Goal: Task Accomplishment & Management: Manage account settings

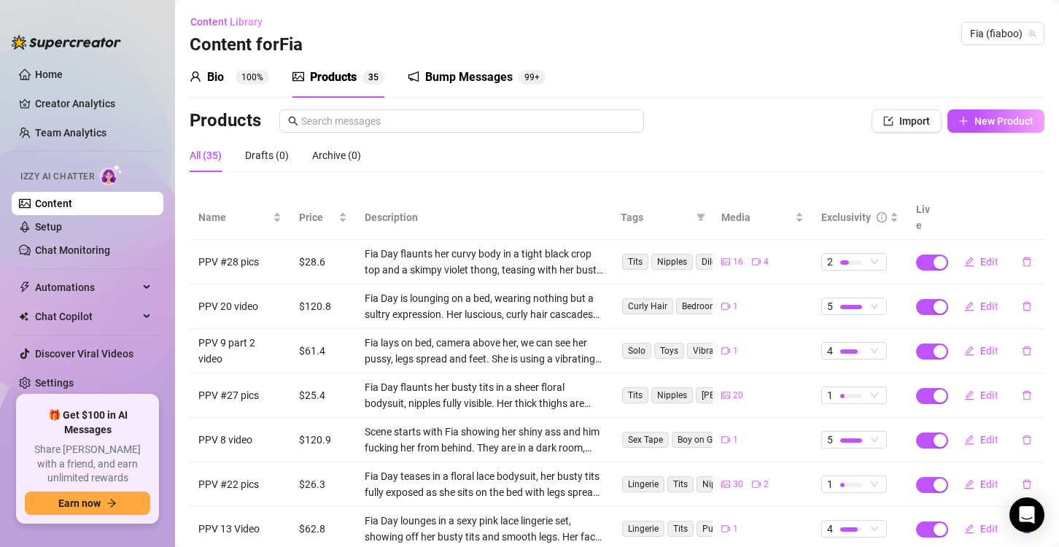
scroll to position [204, 0]
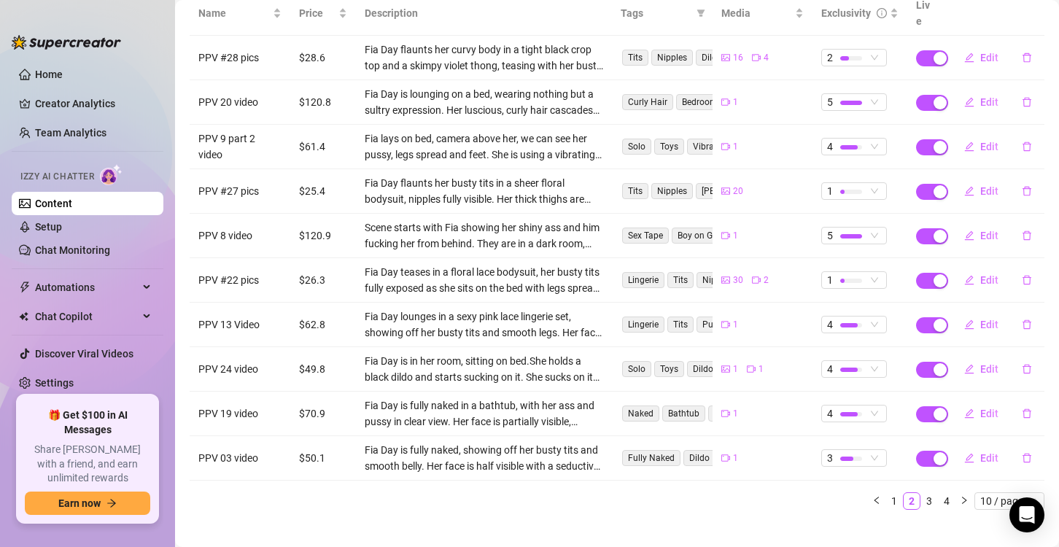
click at [5, 82] on aside "Home Creator Analytics Team Analytics Izzy AI Chatter Content Setup Chat Monito…" at bounding box center [87, 273] width 175 height 547
click at [886, 493] on link "1" at bounding box center [894, 501] width 16 height 16
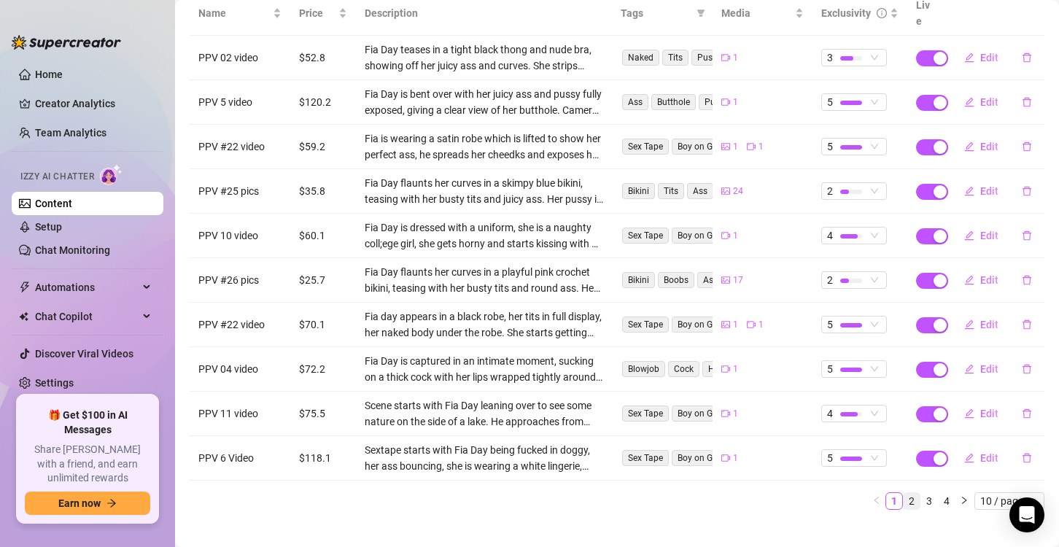
click at [904, 493] on link "2" at bounding box center [912, 501] width 16 height 16
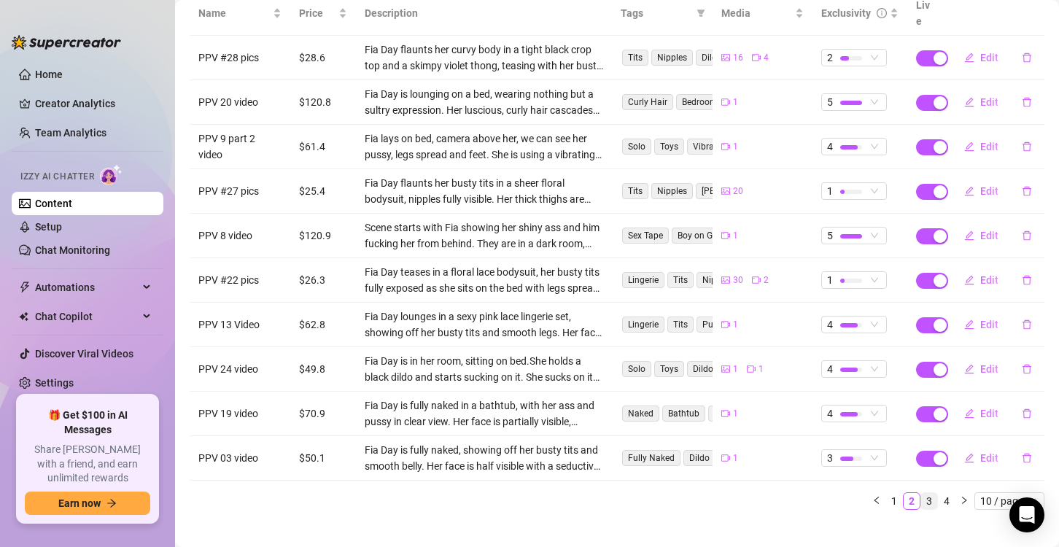
click at [921, 493] on link "3" at bounding box center [929, 501] width 16 height 16
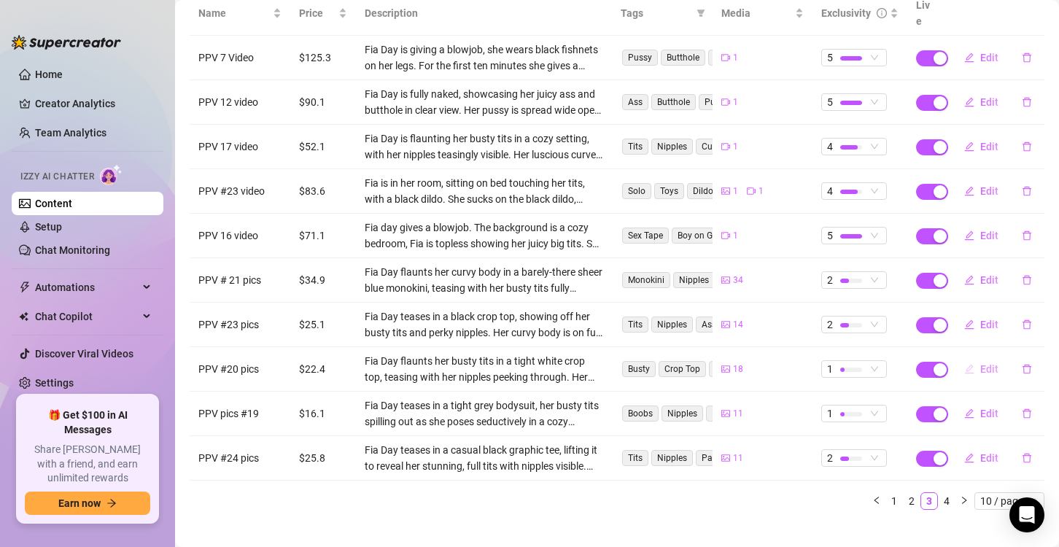
click at [967, 357] on button "Edit" at bounding box center [982, 368] width 58 height 23
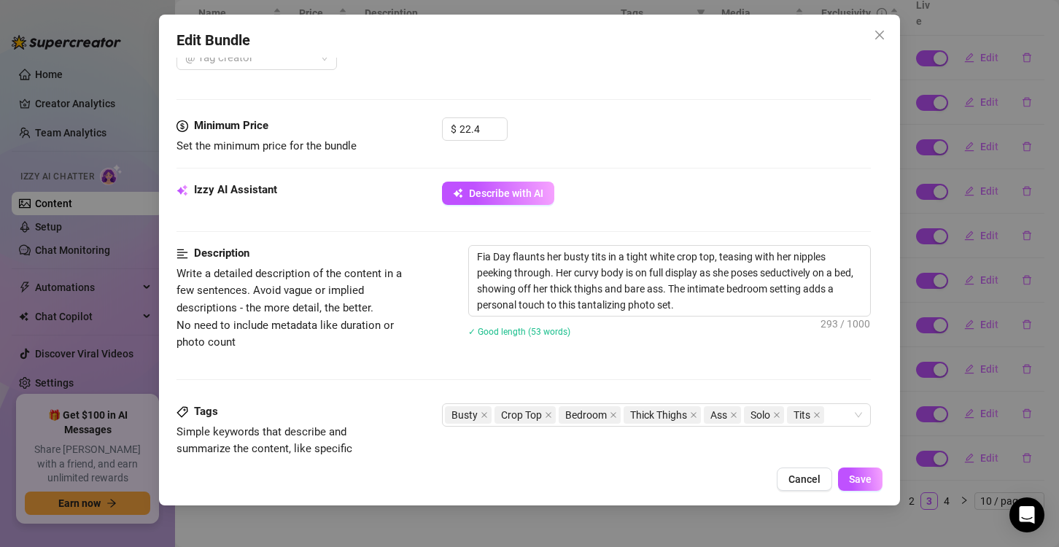
scroll to position [584, 0]
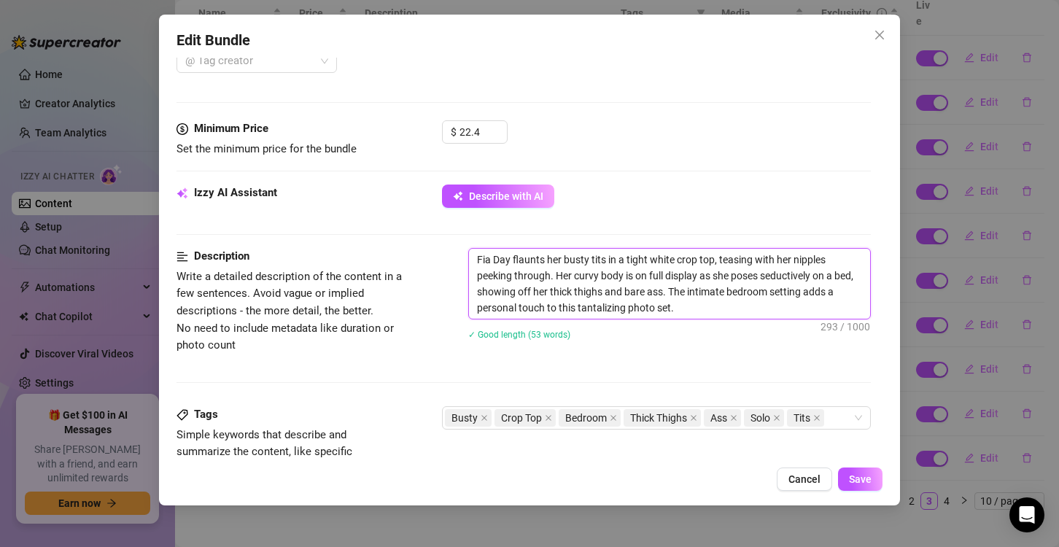
drag, startPoint x: 472, startPoint y: 251, endPoint x: 703, endPoint y: 303, distance: 236.4
click at [703, 303] on textarea "Fia Day flaunts her busty tits in a tight white crop top, teasing with her nipp…" at bounding box center [669, 284] width 401 height 70
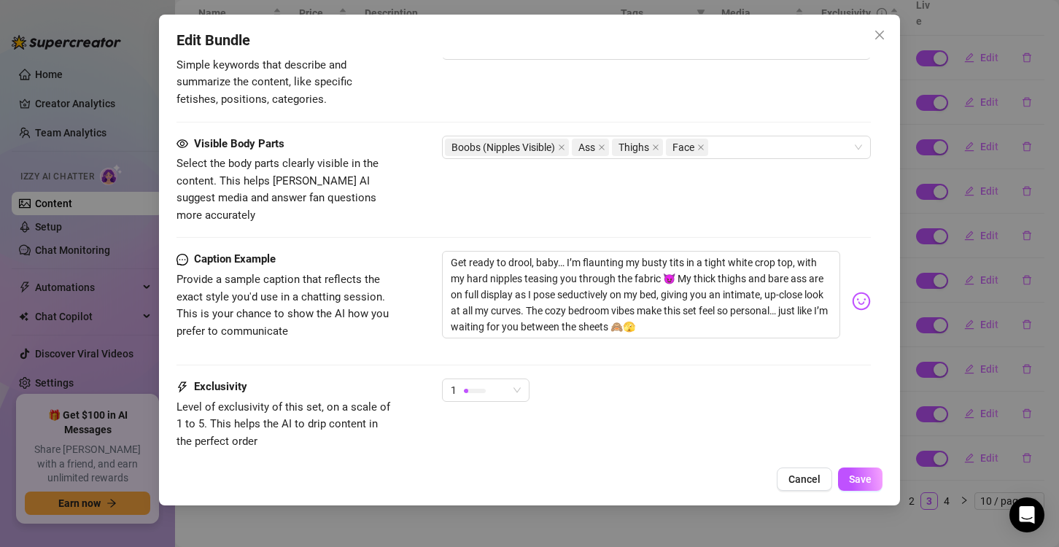
scroll to position [948, 0]
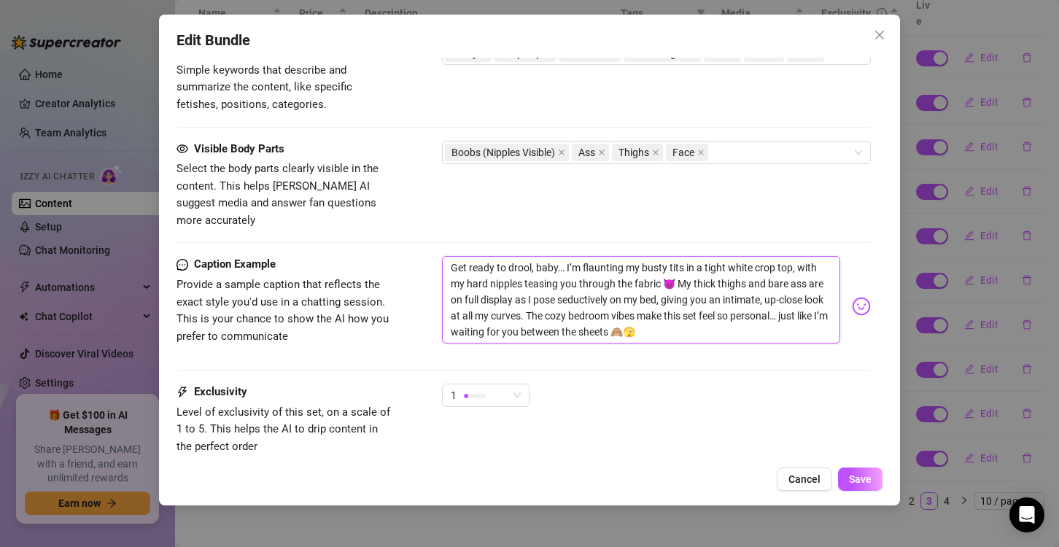
drag, startPoint x: 450, startPoint y: 243, endPoint x: 746, endPoint y: 312, distance: 304.0
click at [746, 312] on textarea "Get ready to drool, baby… I’m flaunting my busty tits in a tight white crop top…" at bounding box center [641, 300] width 398 height 88
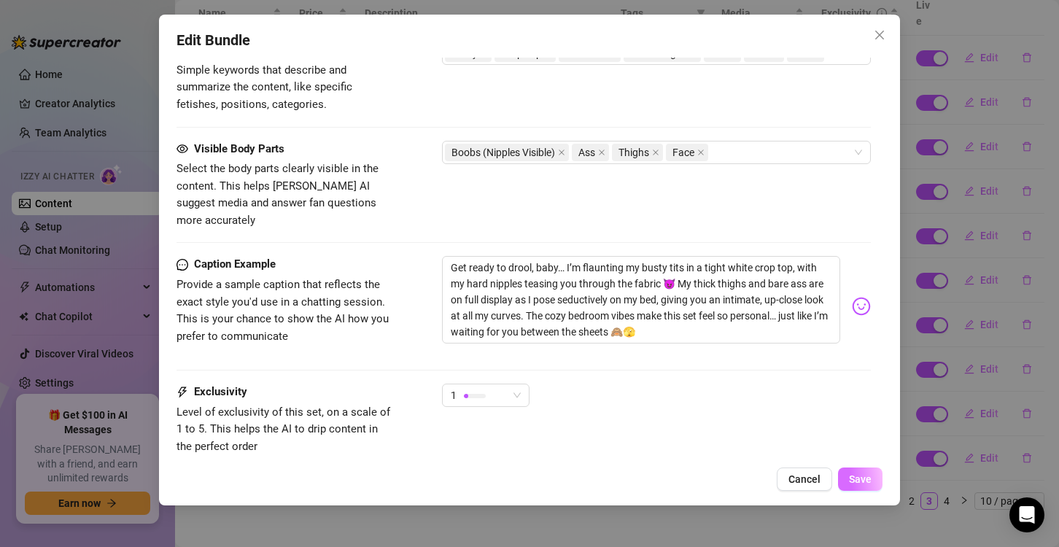
click at [857, 481] on span "Save" at bounding box center [860, 479] width 23 height 12
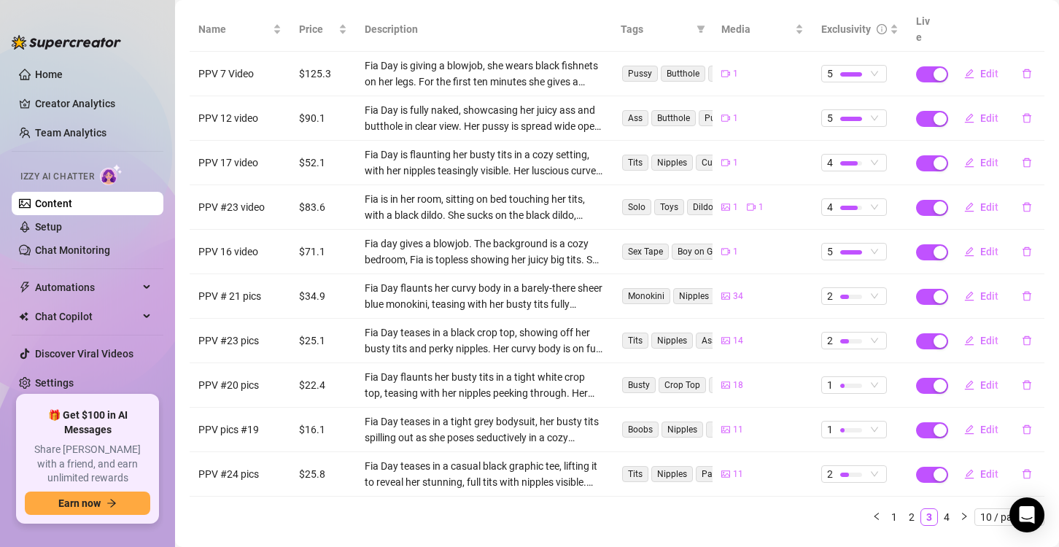
scroll to position [204, 0]
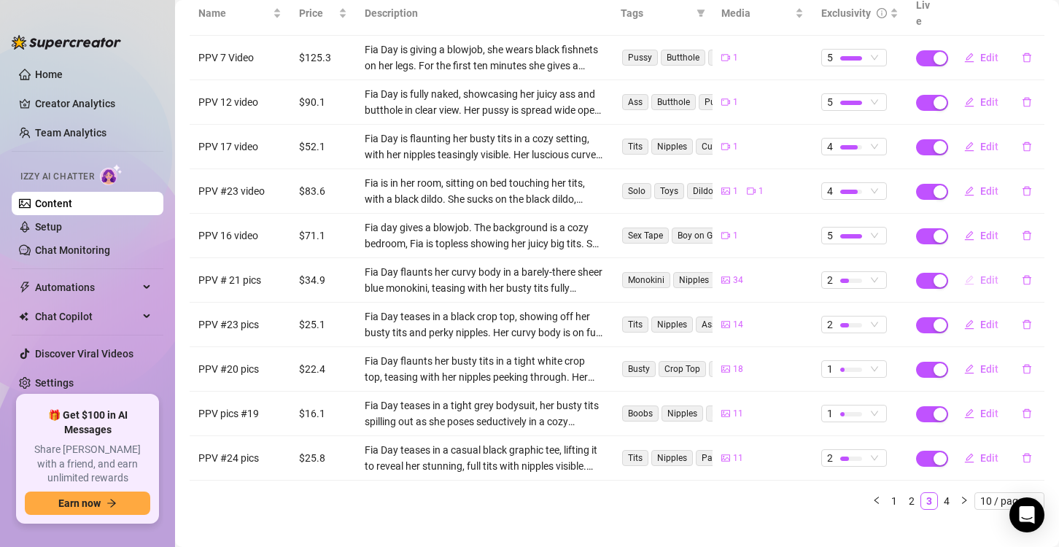
click at [980, 274] on span "Edit" at bounding box center [989, 280] width 18 height 12
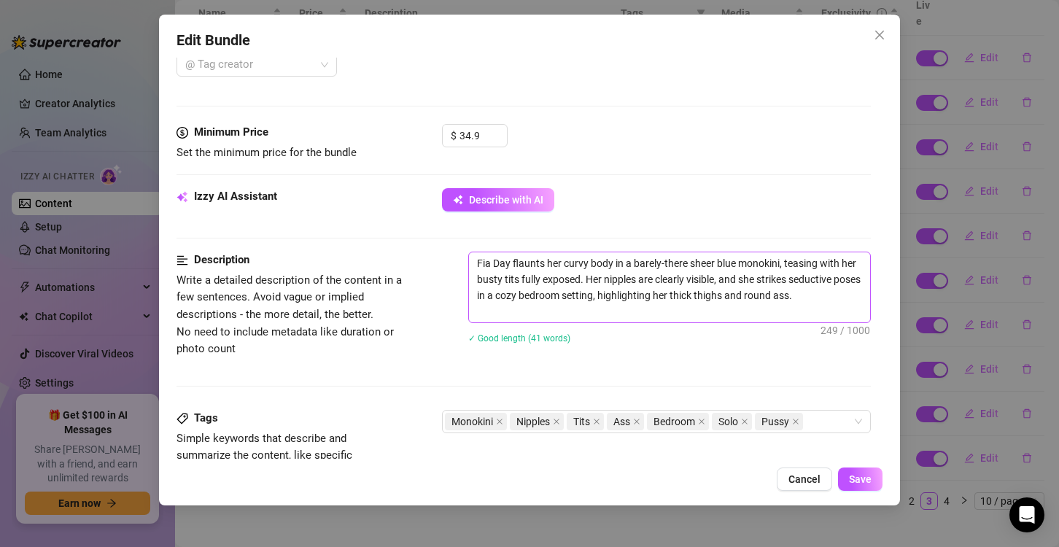
scroll to position [584, 0]
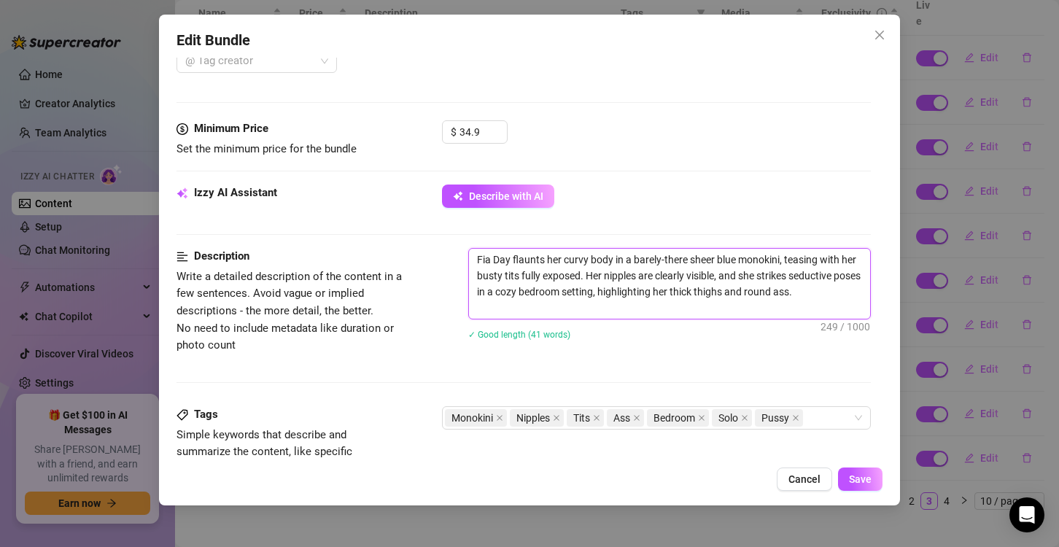
drag, startPoint x: 476, startPoint y: 257, endPoint x: 501, endPoint y: 312, distance: 60.7
click at [501, 312] on textarea "Fia Day flaunts her curvy body in a barely-there sheer blue monokini, teasing w…" at bounding box center [669, 284] width 401 height 70
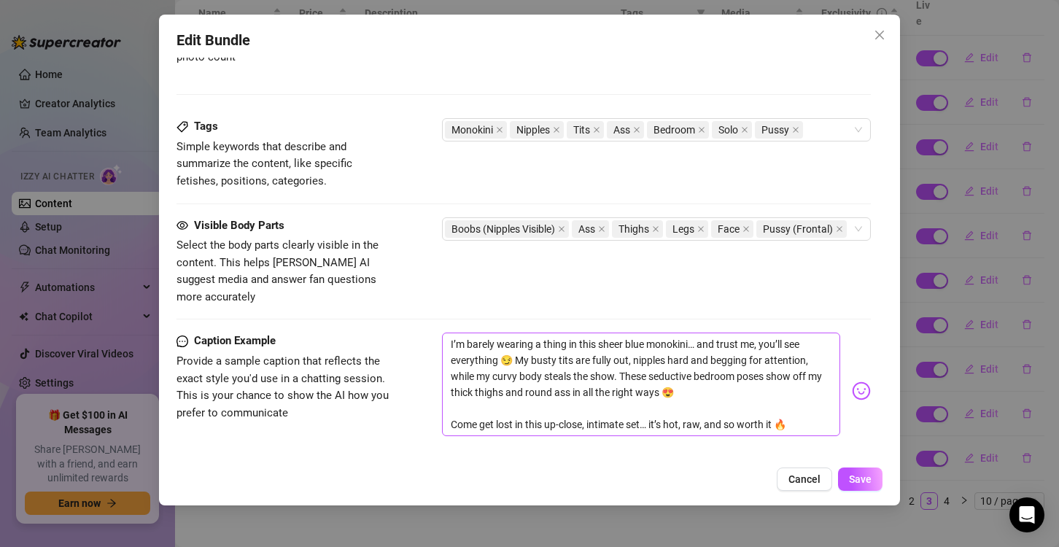
scroll to position [875, 0]
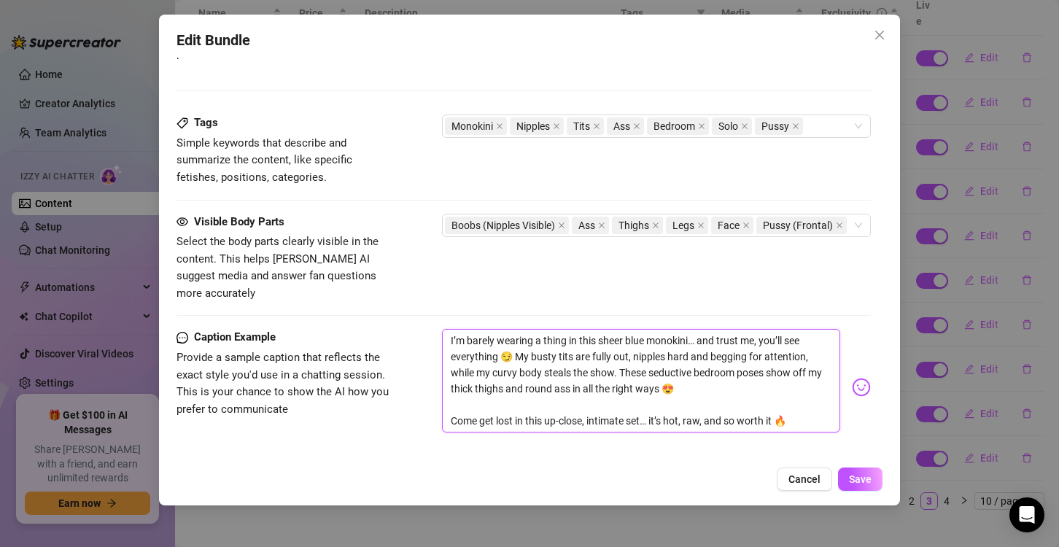
drag, startPoint x: 449, startPoint y: 324, endPoint x: 840, endPoint y: 414, distance: 401.2
click at [842, 414] on div "I’m barely wearing a thing in this sheer blue monokini… and trust me, you’ll se…" at bounding box center [656, 387] width 429 height 117
click at [859, 476] on span "Save" at bounding box center [860, 479] width 23 height 12
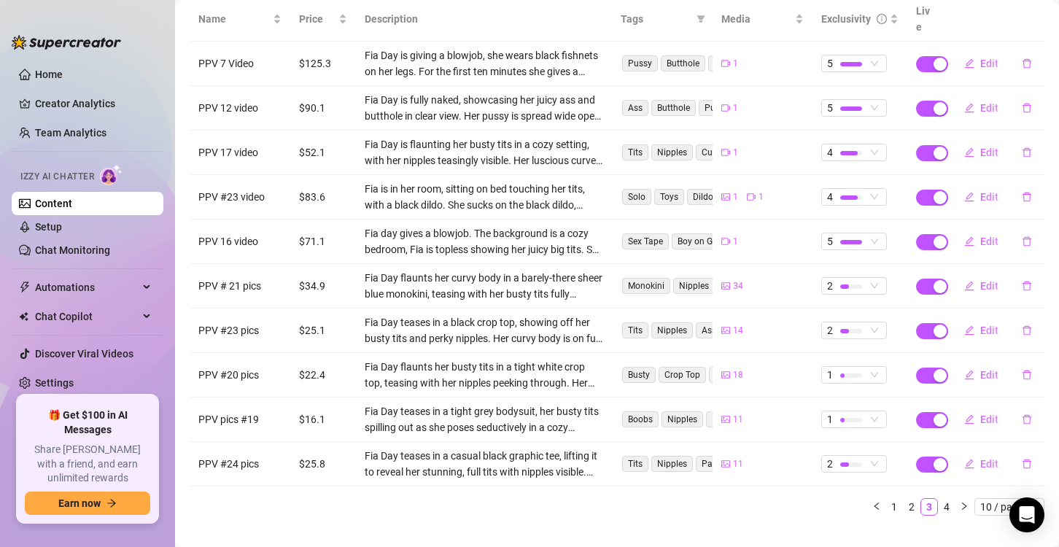
scroll to position [204, 0]
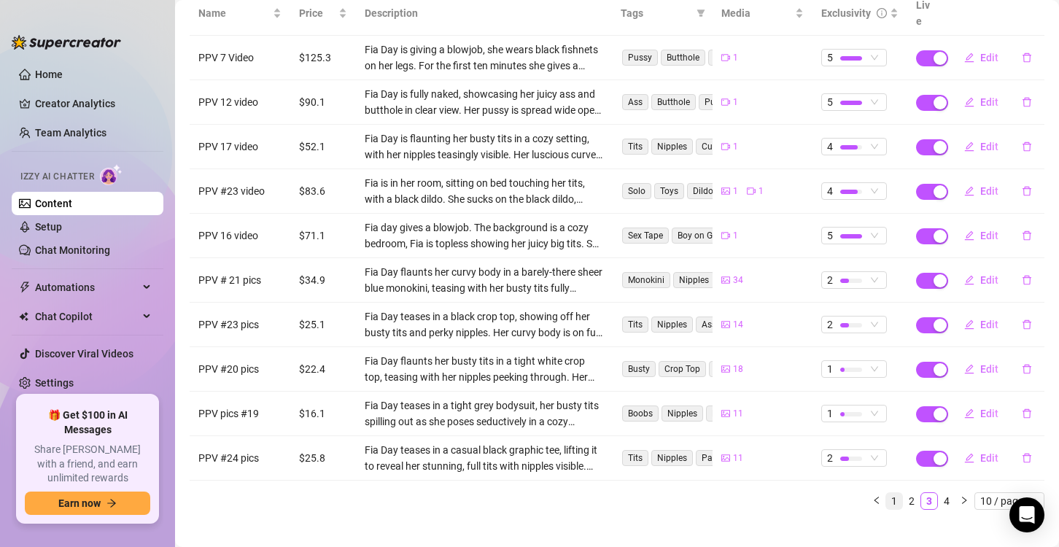
click at [886, 493] on link "1" at bounding box center [894, 501] width 16 height 16
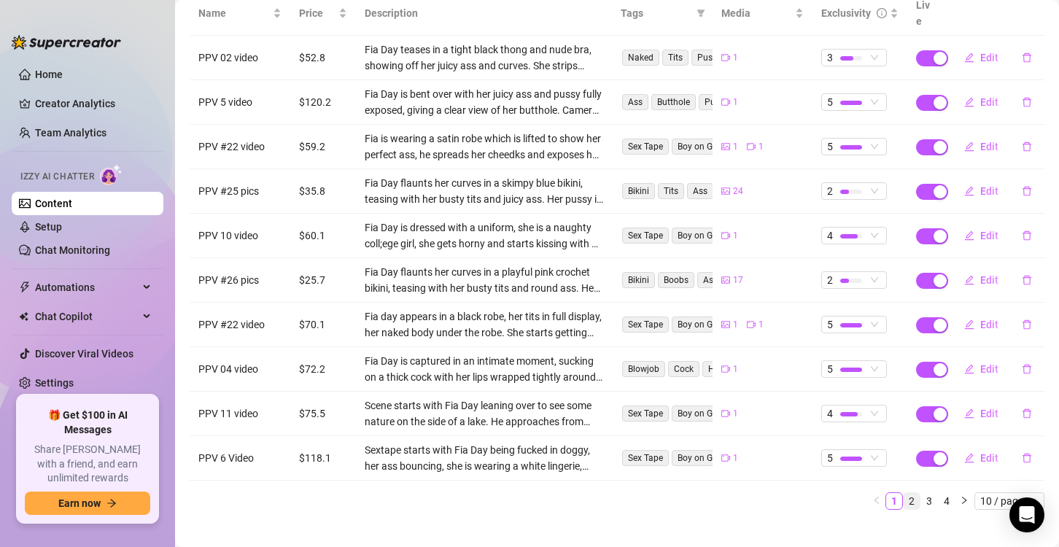
click at [904, 493] on link "2" at bounding box center [912, 501] width 16 height 16
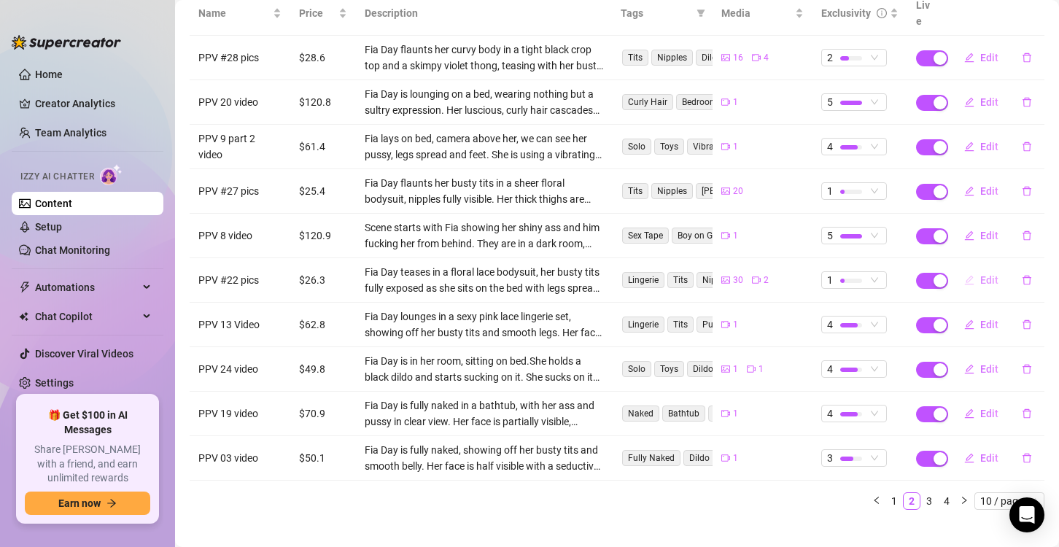
click at [964, 275] on icon "edit" at bounding box center [969, 280] width 10 height 10
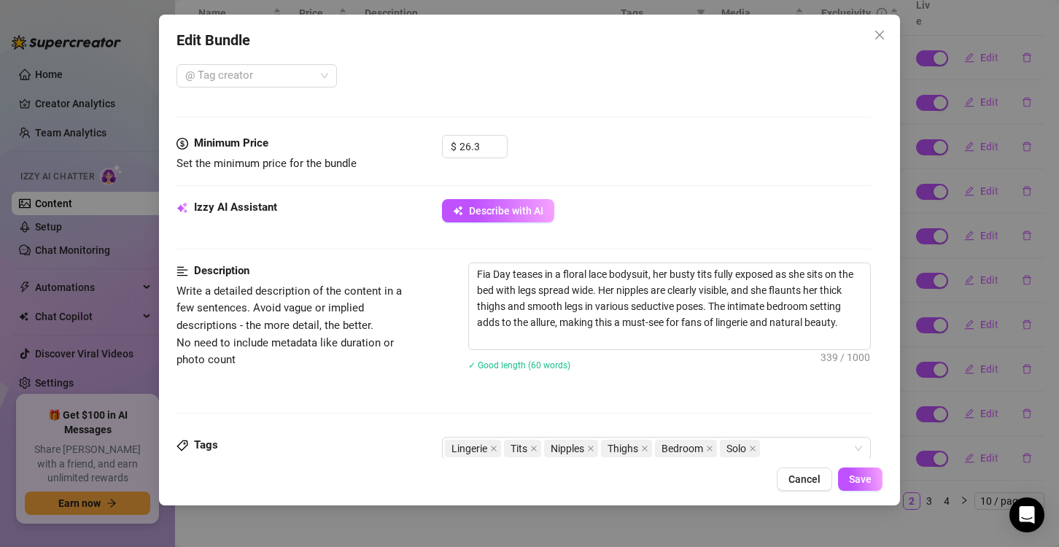
scroll to position [657, 0]
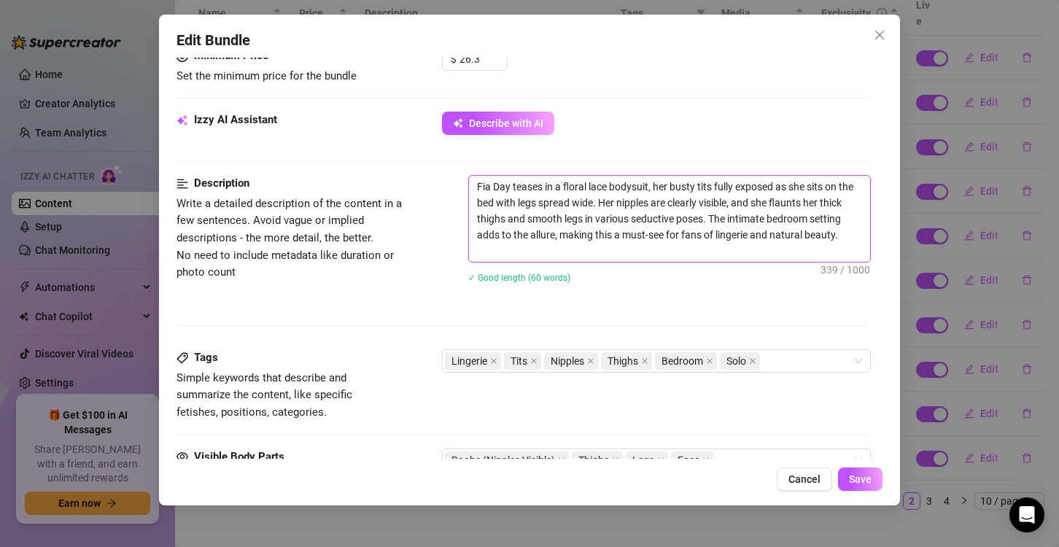
drag, startPoint x: 478, startPoint y: 179, endPoint x: 512, endPoint y: 263, distance: 90.6
click at [512, 263] on div "Fia Day teases in a floral lace bodysuit, her busty tits fully exposed as she s…" at bounding box center [669, 238] width 403 height 127
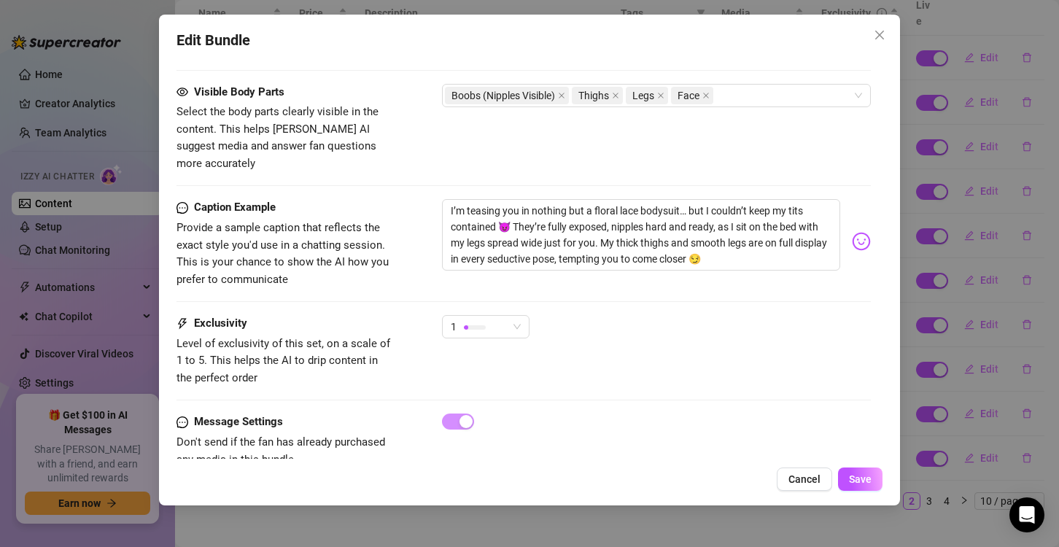
scroll to position [1037, 0]
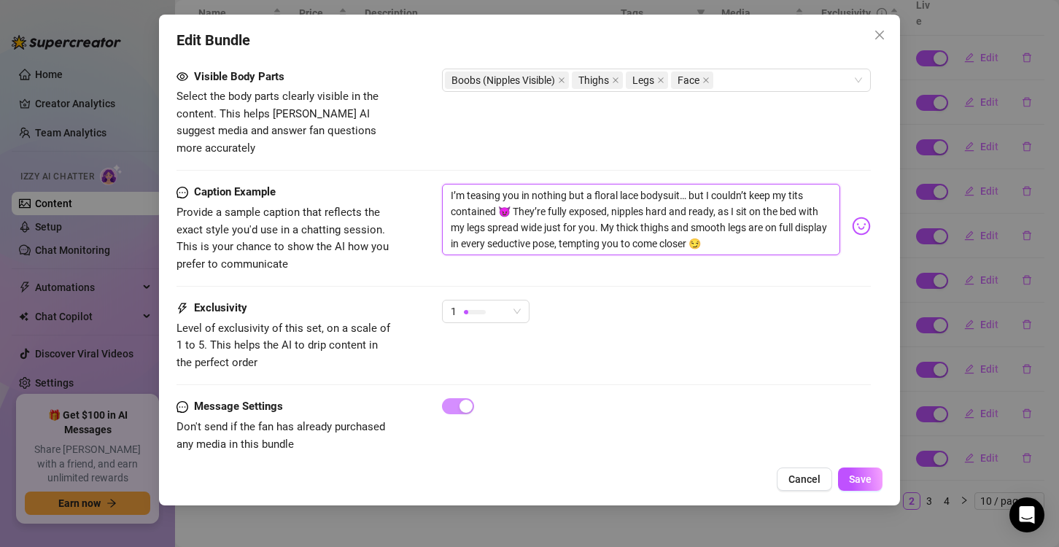
drag, startPoint x: 446, startPoint y: 177, endPoint x: 748, endPoint y: 231, distance: 306.8
click at [748, 231] on textarea "I’m teasing you in nothing but a floral lace bodysuit… but I couldn’t keep my t…" at bounding box center [641, 219] width 398 height 71
click at [644, 400] on div "Message Settings Don't send if the fan has already purchased any media in this …" at bounding box center [524, 425] width 695 height 55
click at [856, 487] on button "Save" at bounding box center [860, 479] width 45 height 23
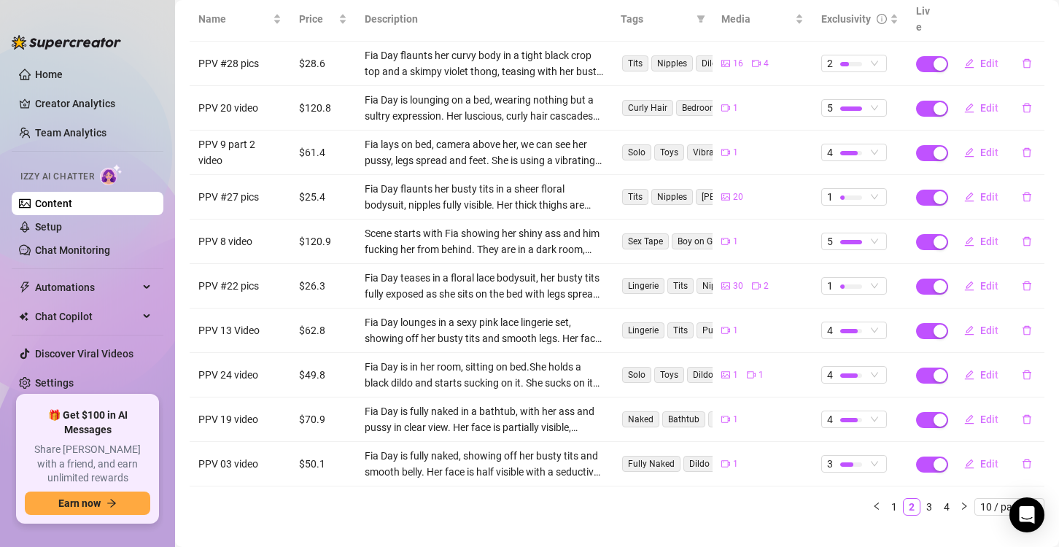
scroll to position [204, 0]
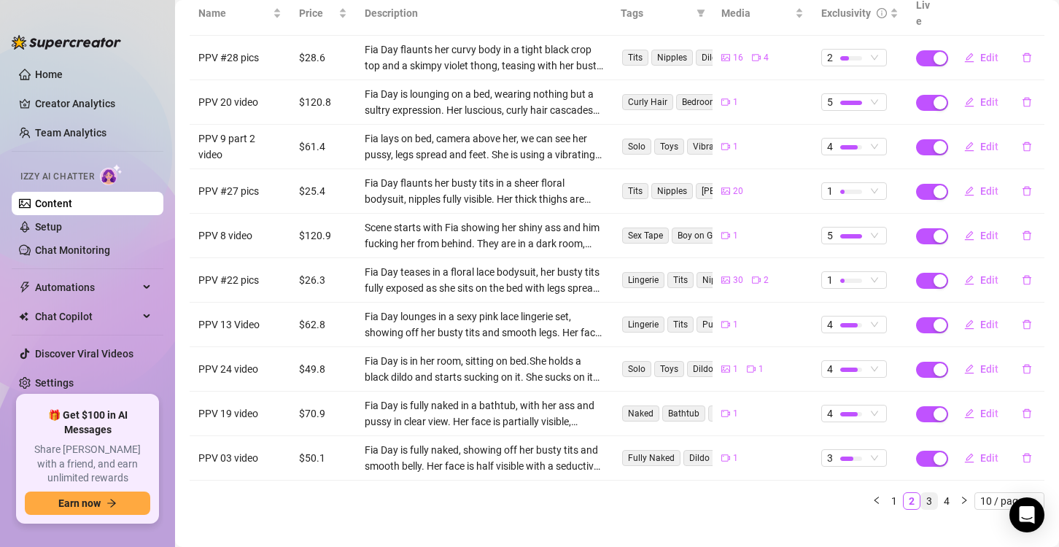
click at [921, 493] on link "3" at bounding box center [929, 501] width 16 height 16
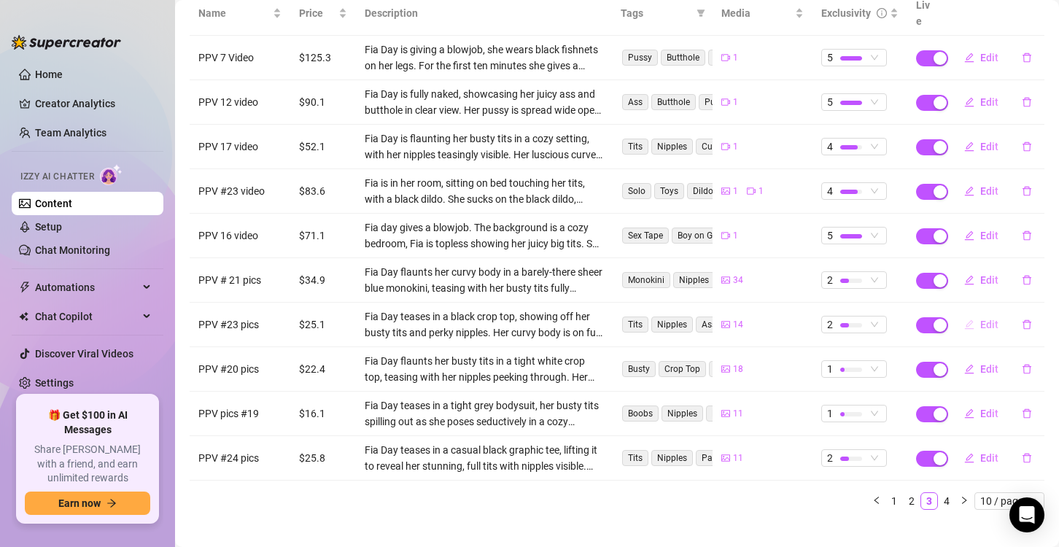
click at [980, 319] on span "Edit" at bounding box center [989, 325] width 18 height 12
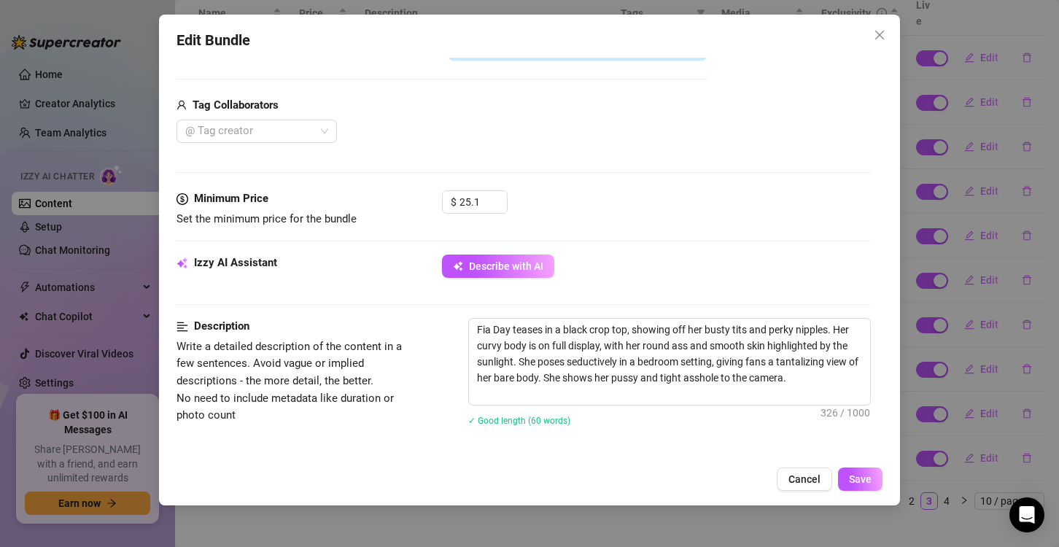
scroll to position [511, 0]
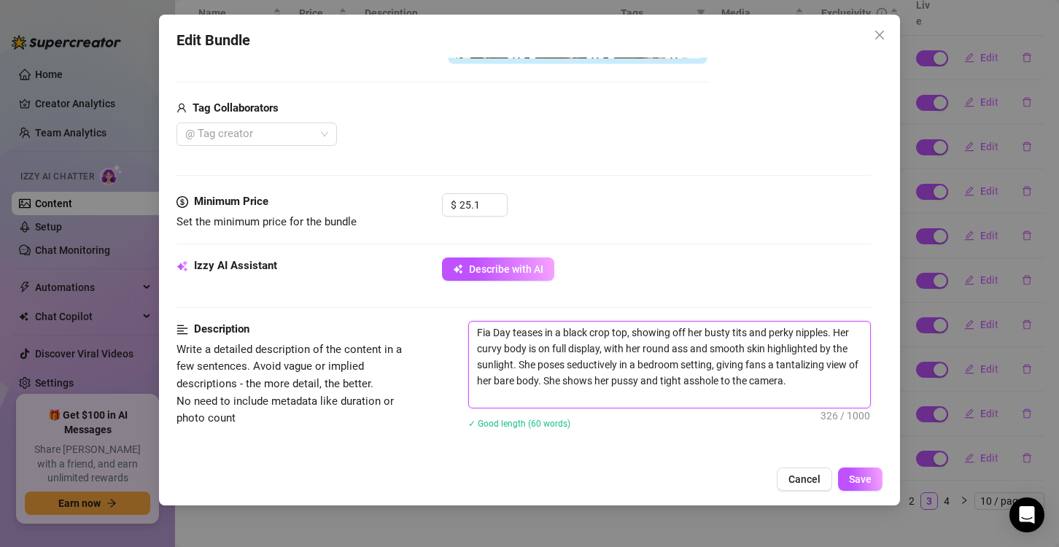
drag, startPoint x: 479, startPoint y: 333, endPoint x: 518, endPoint y: 398, distance: 75.9
click at [518, 398] on textarea "Fia Day teases in a black crop top, showing off her busty tits and perky nipple…" at bounding box center [669, 365] width 401 height 86
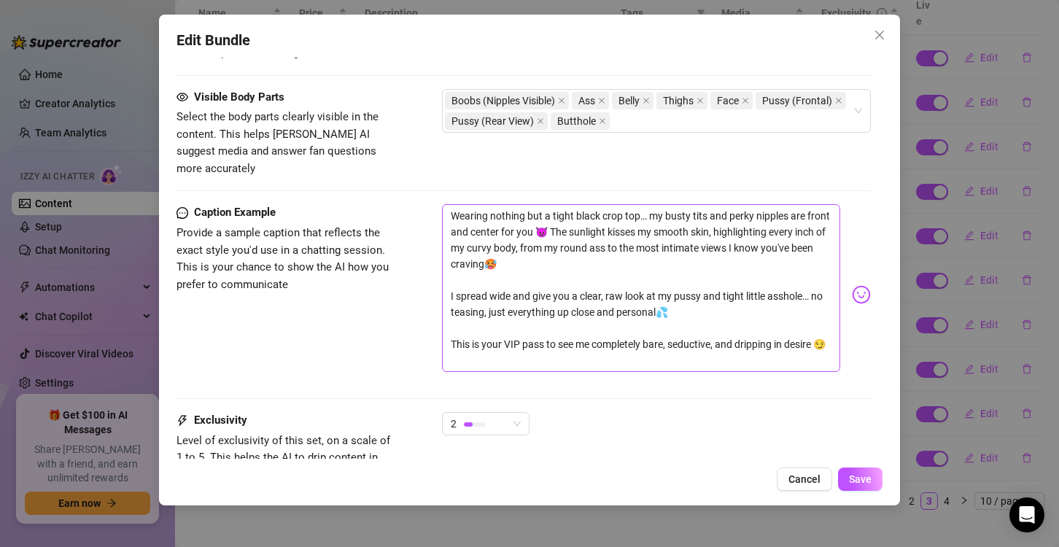
scroll to position [1021, 0]
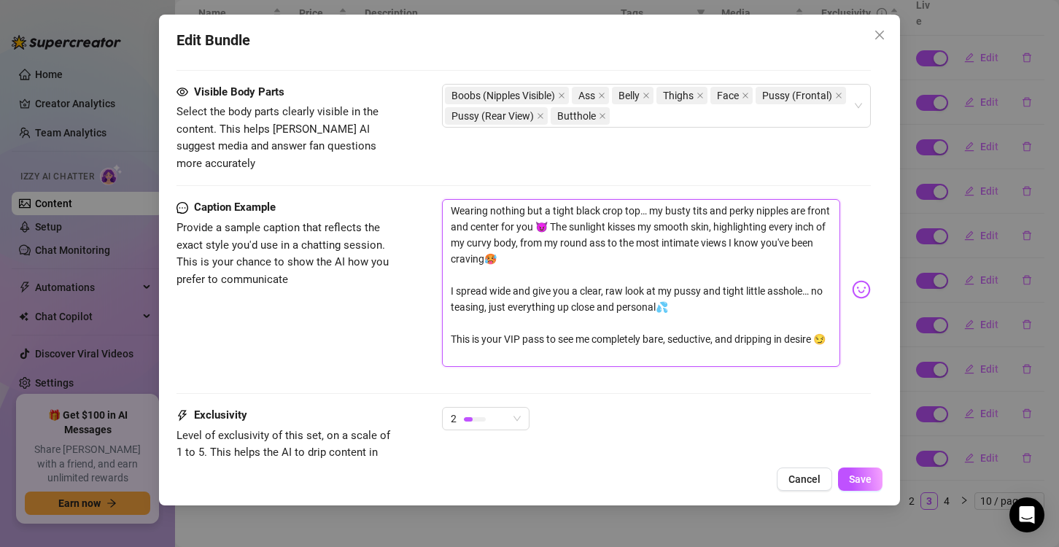
drag, startPoint x: 448, startPoint y: 190, endPoint x: 480, endPoint y: 347, distance: 159.4
click at [480, 347] on textarea "Wearing nothing but a tight black crop top… my busty tits and perky nipples are…" at bounding box center [641, 283] width 398 height 168
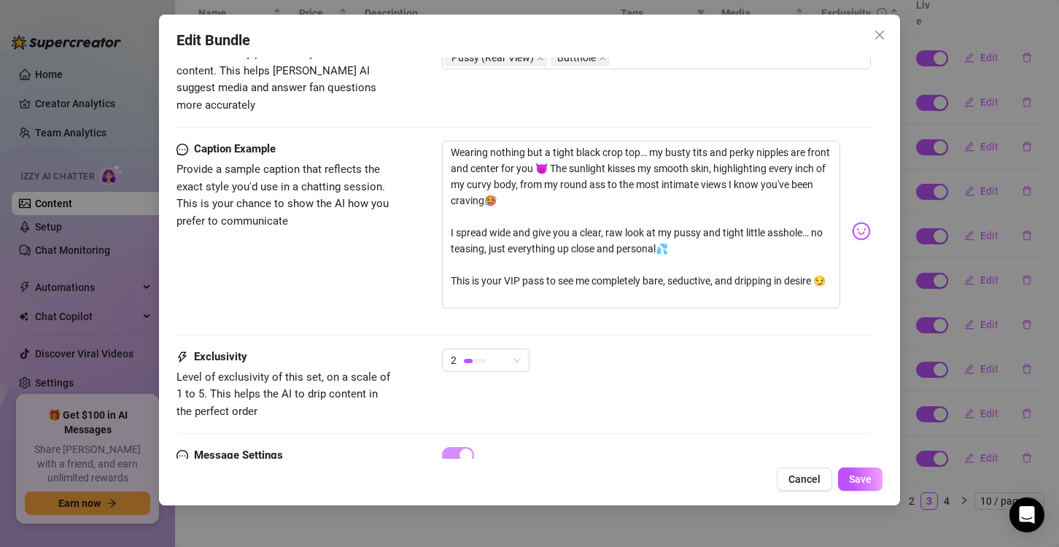
scroll to position [1129, 0]
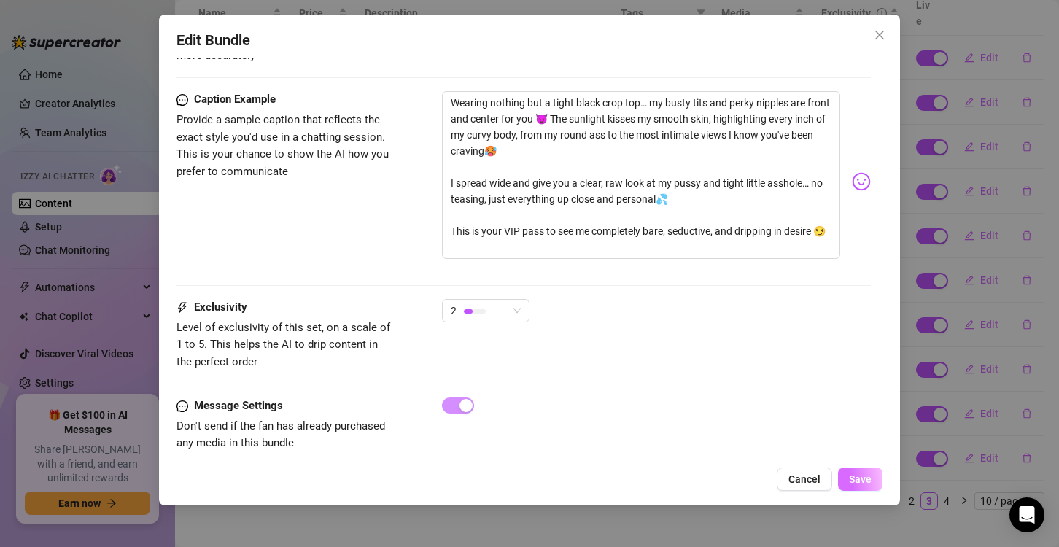
click at [873, 484] on button "Save" at bounding box center [860, 479] width 45 height 23
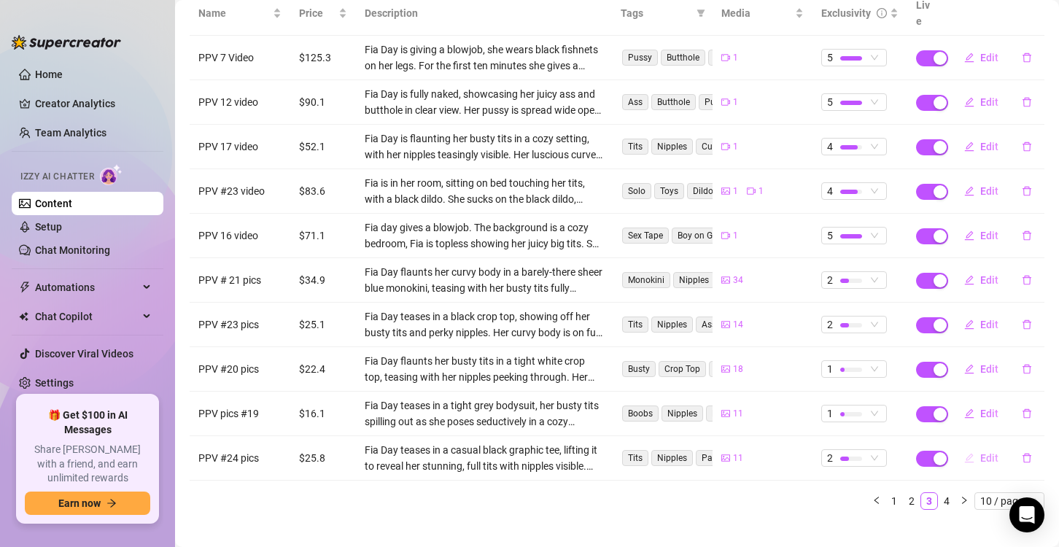
click at [964, 453] on icon "edit" at bounding box center [969, 458] width 10 height 10
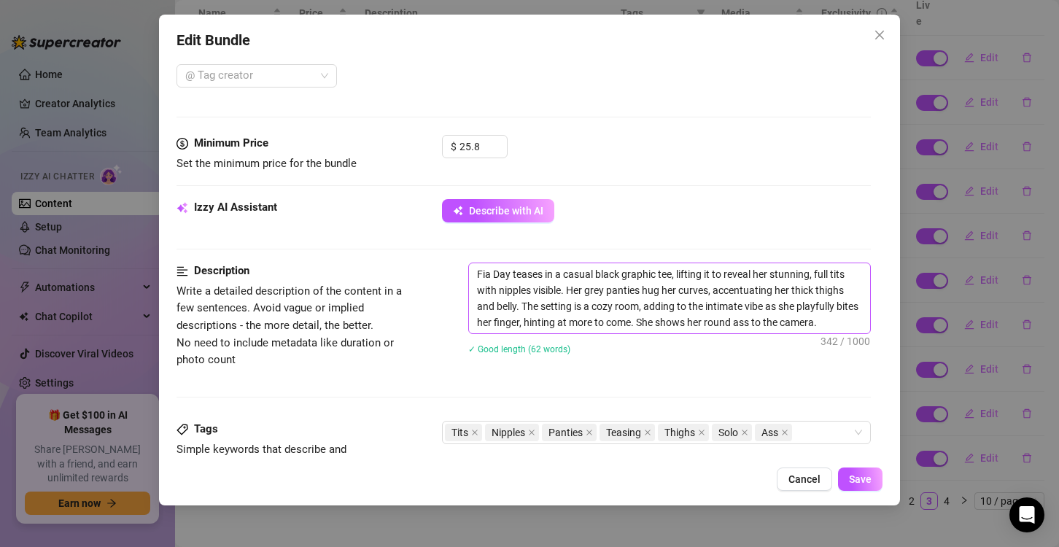
scroll to position [584, 0]
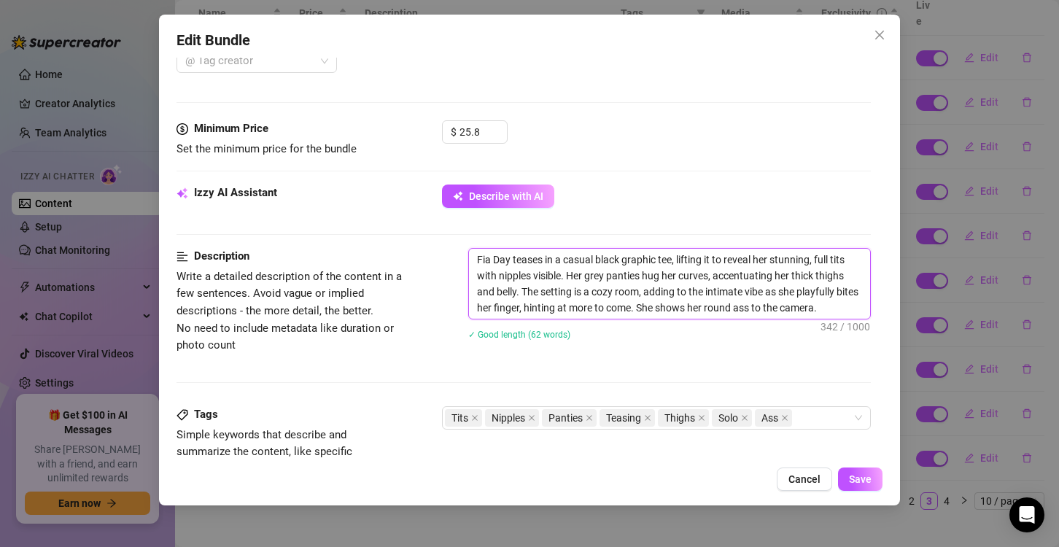
drag, startPoint x: 476, startPoint y: 259, endPoint x: 857, endPoint y: 322, distance: 386.7
click at [857, 322] on div "Fia Day teases in a casual black graphic tee, lifting it to reveal her stunning…" at bounding box center [669, 303] width 403 height 111
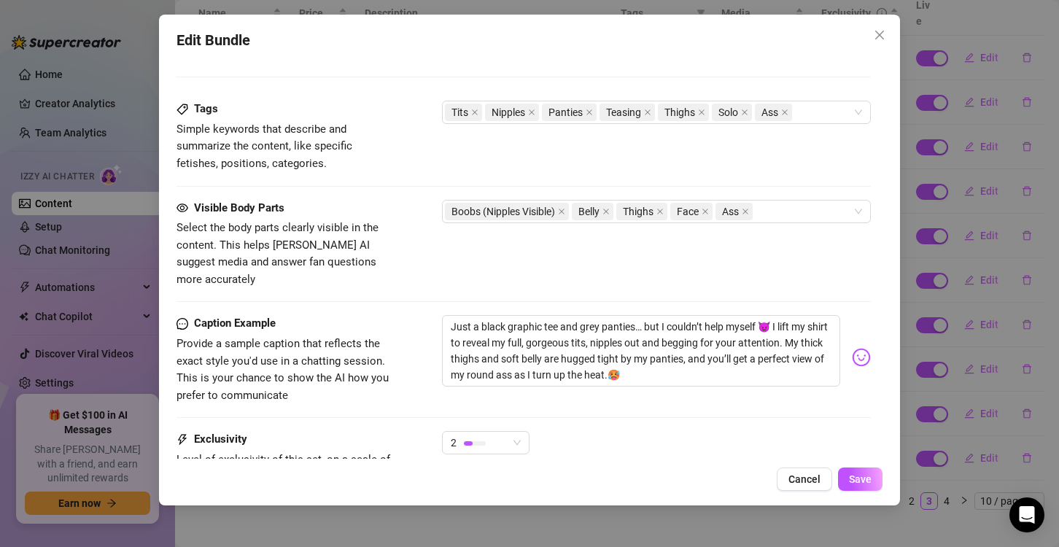
scroll to position [948, 0]
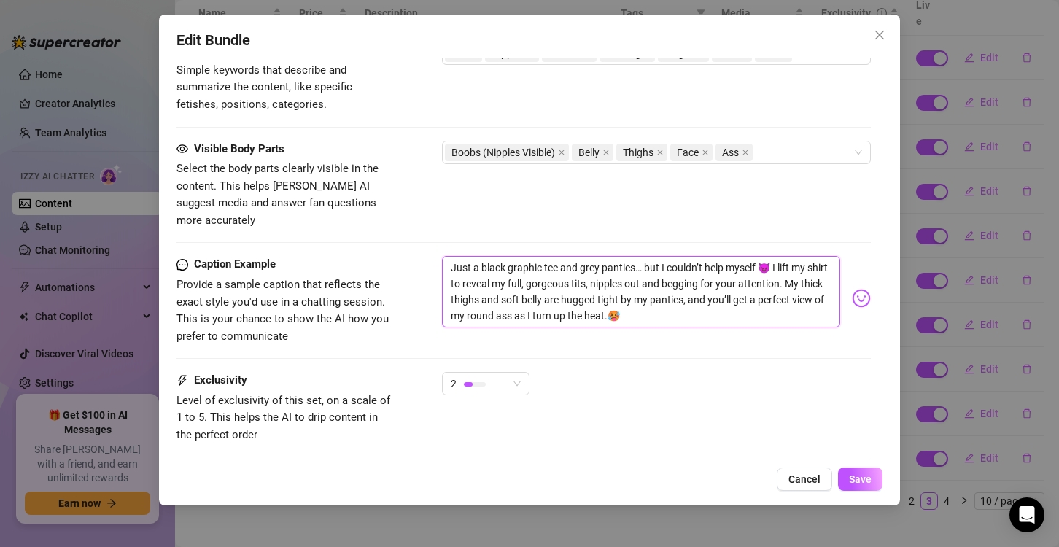
drag, startPoint x: 451, startPoint y: 246, endPoint x: 719, endPoint y: 295, distance: 273.0
click at [719, 295] on textarea "Just a black graphic tee and grey panties… but I couldn’t help myself 😈 I lift …" at bounding box center [641, 291] width 398 height 71
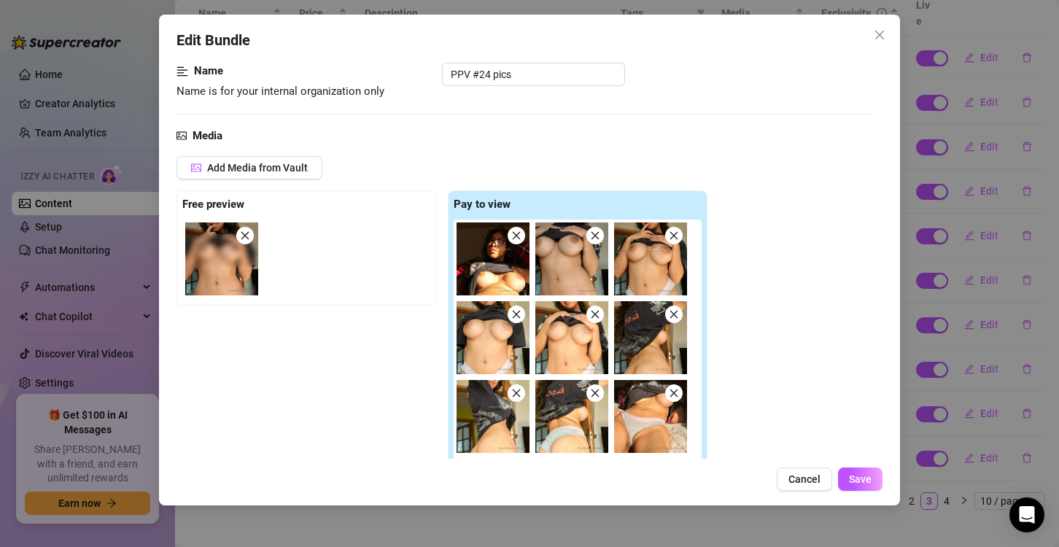
scroll to position [73, 0]
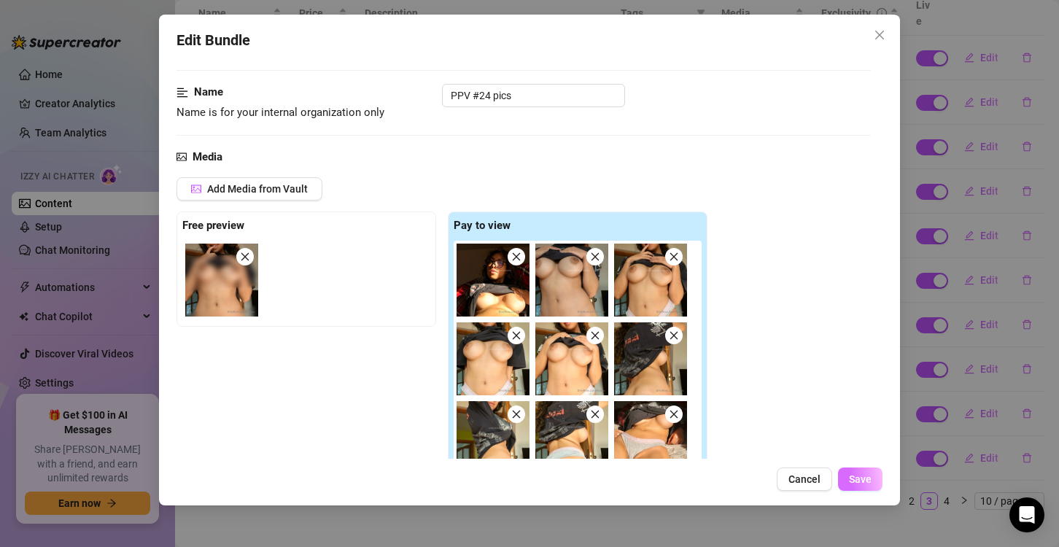
click at [857, 480] on span "Save" at bounding box center [860, 479] width 23 height 12
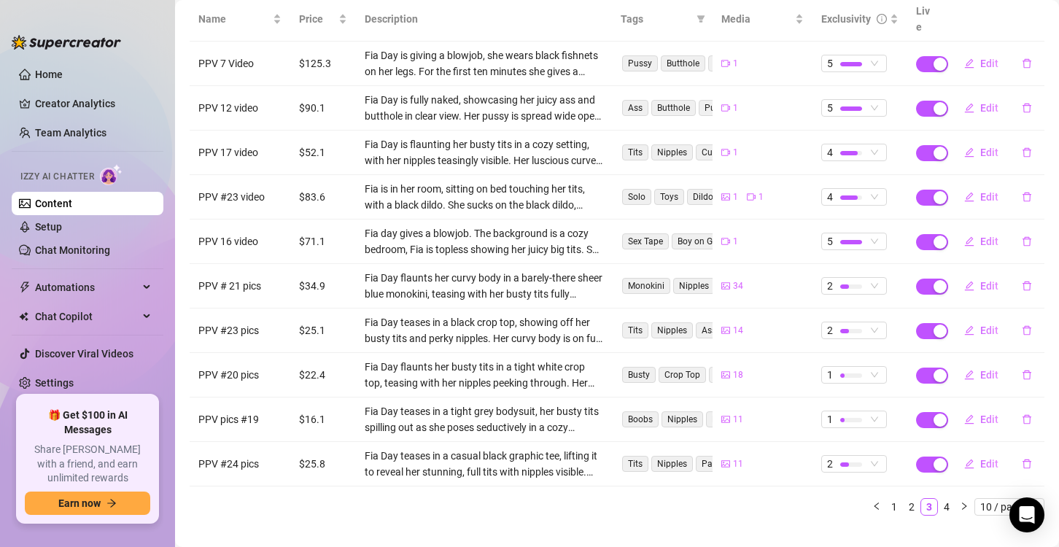
scroll to position [204, 0]
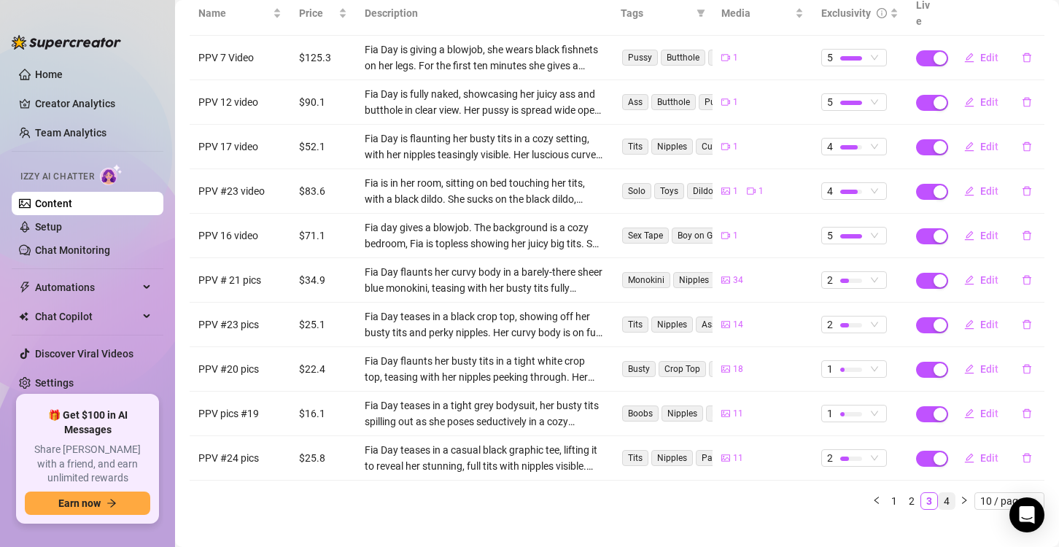
click at [939, 493] on link "4" at bounding box center [947, 501] width 16 height 16
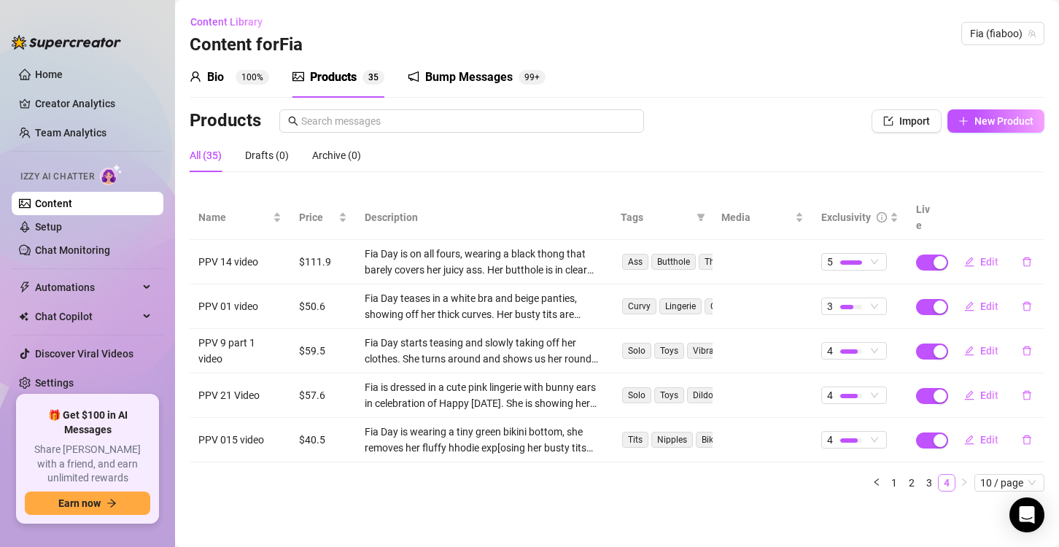
scroll to position [0, 0]
click at [891, 475] on link "1" at bounding box center [894, 483] width 16 height 16
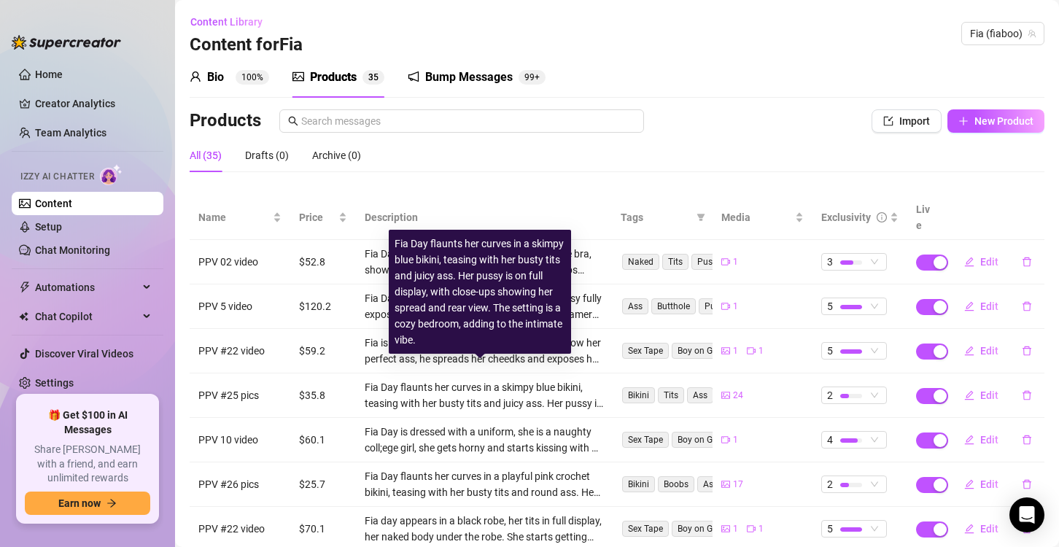
scroll to position [73, 0]
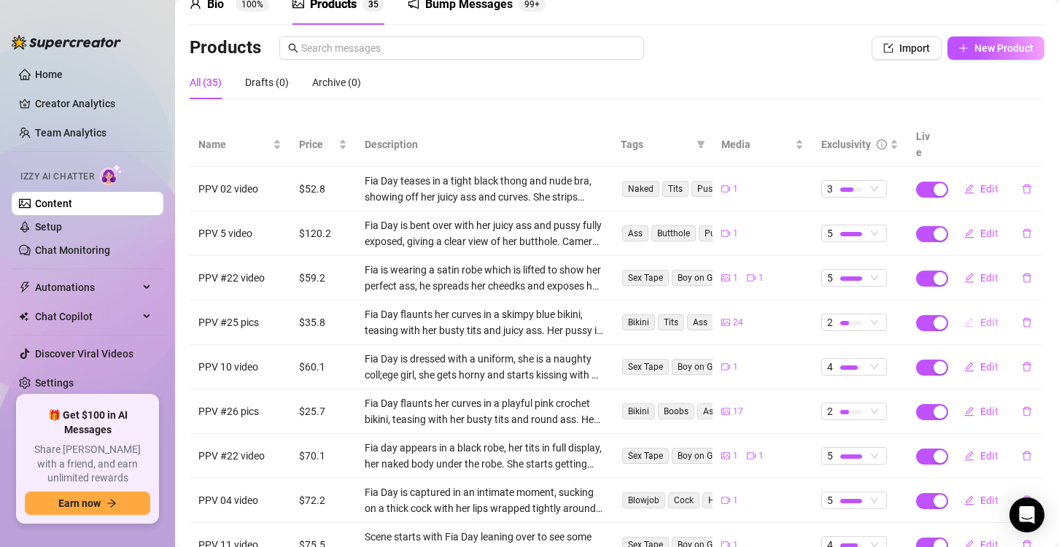
click at [953, 311] on button "Edit" at bounding box center [982, 322] width 58 height 23
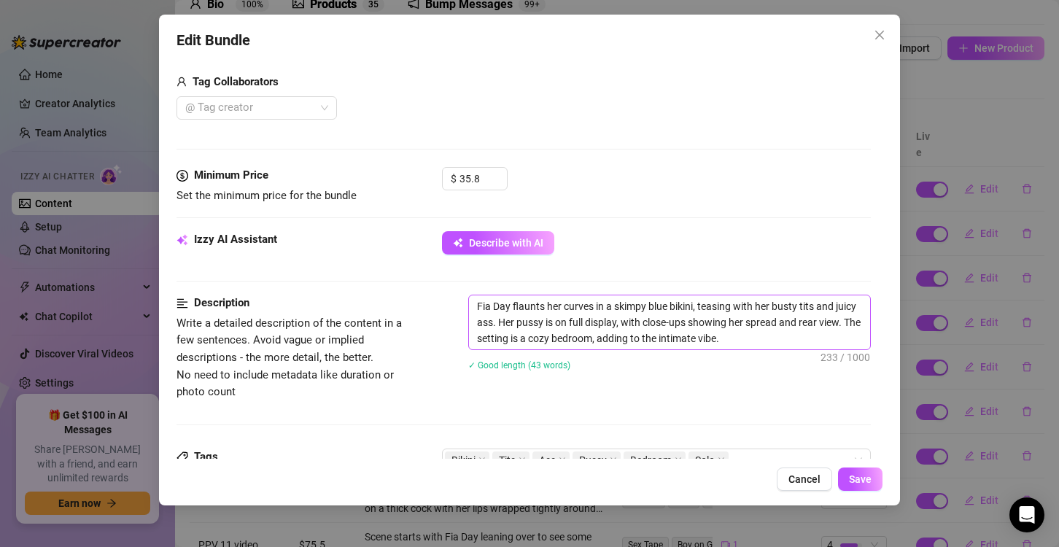
scroll to position [584, 0]
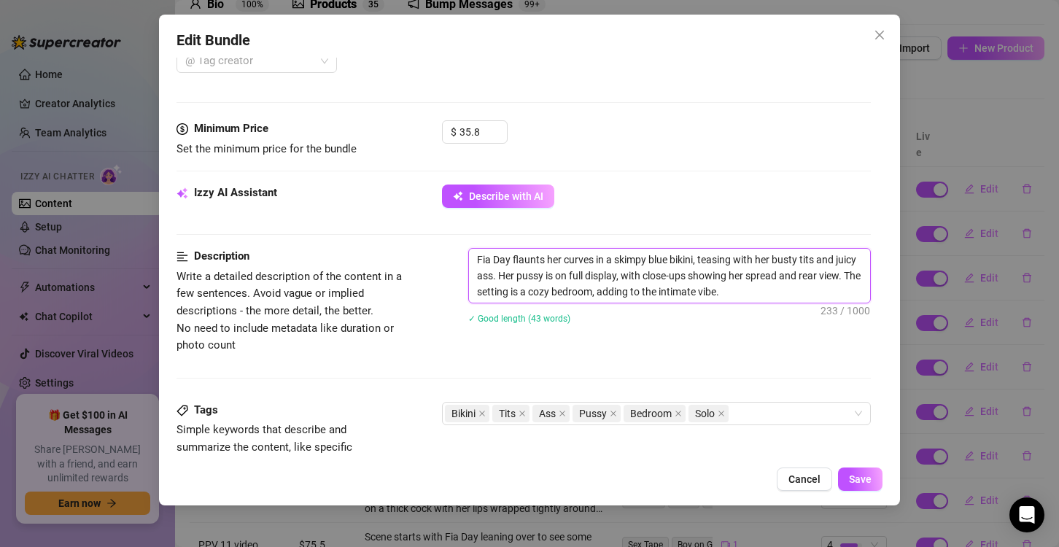
drag, startPoint x: 476, startPoint y: 257, endPoint x: 786, endPoint y: 287, distance: 312.3
click at [786, 287] on textarea "Fia Day flaunts her curves in a skimpy blue bikini, teasing with her busty tits…" at bounding box center [669, 276] width 401 height 54
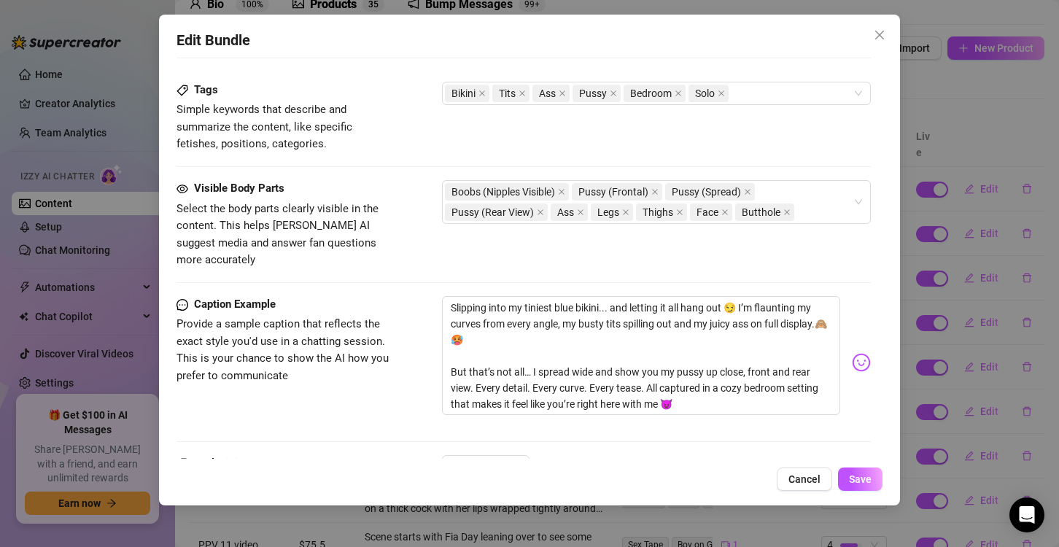
scroll to position [948, 0]
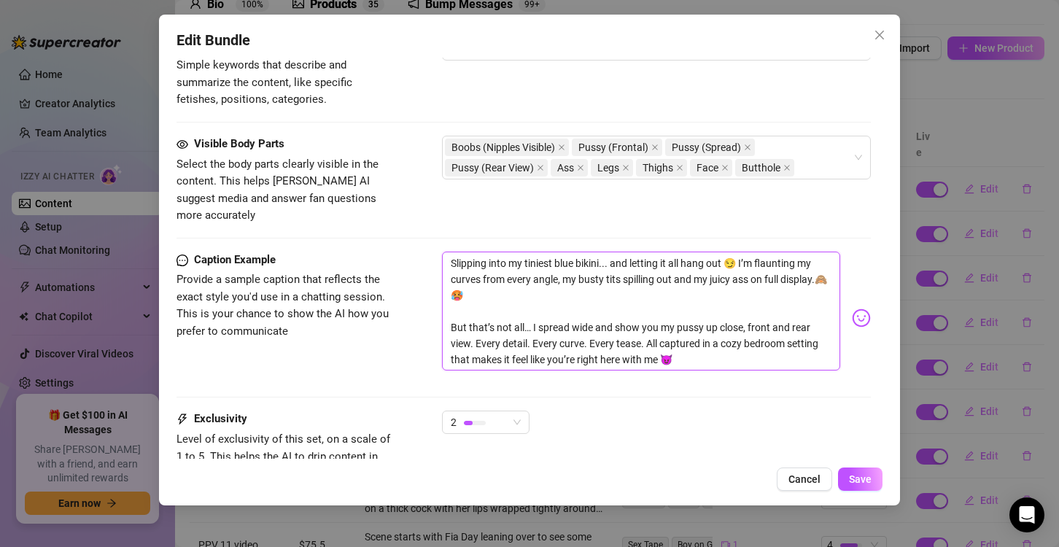
drag, startPoint x: 457, startPoint y: 244, endPoint x: 745, endPoint y: 363, distance: 311.7
click at [745, 363] on div "Slipping into my tiniest blue bikini... and letting it all hang out 😏 I’m flaun…" at bounding box center [656, 318] width 429 height 133
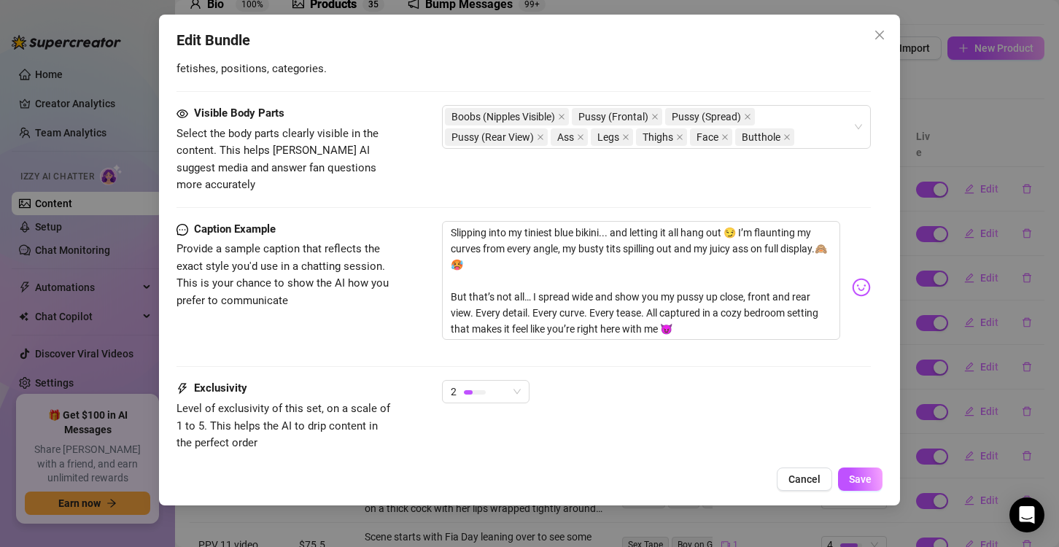
scroll to position [1060, 0]
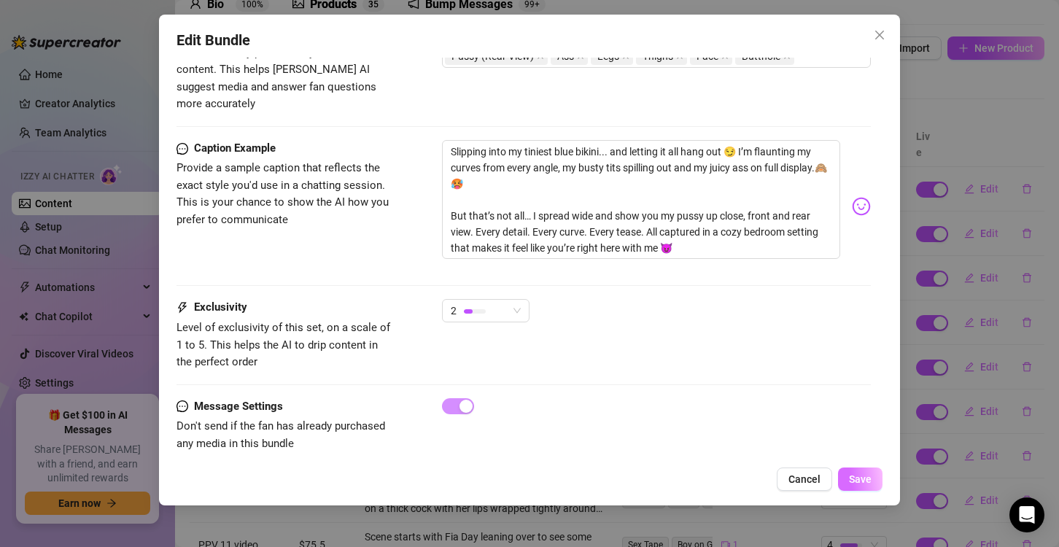
click at [870, 481] on span "Save" at bounding box center [860, 479] width 23 height 12
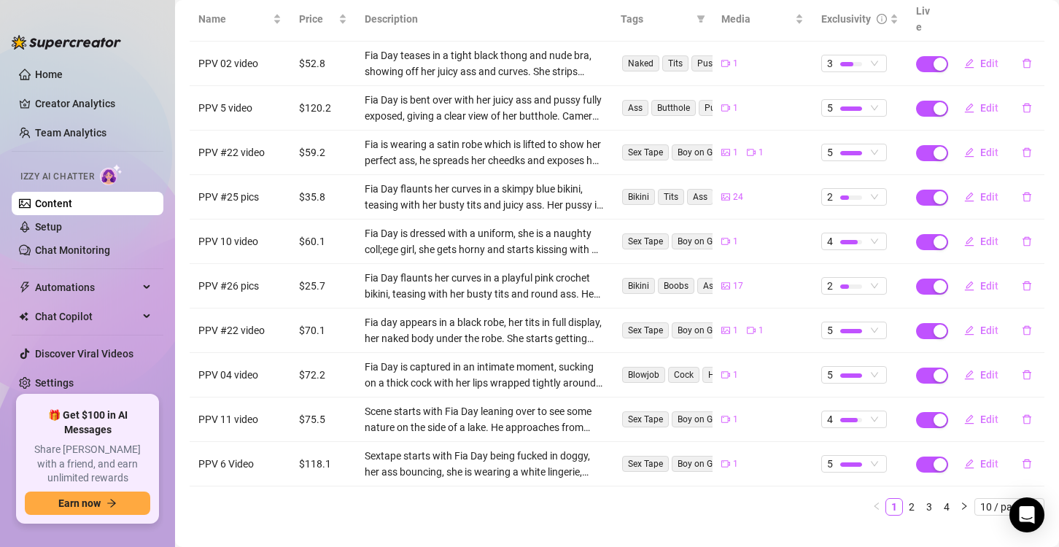
scroll to position [204, 0]
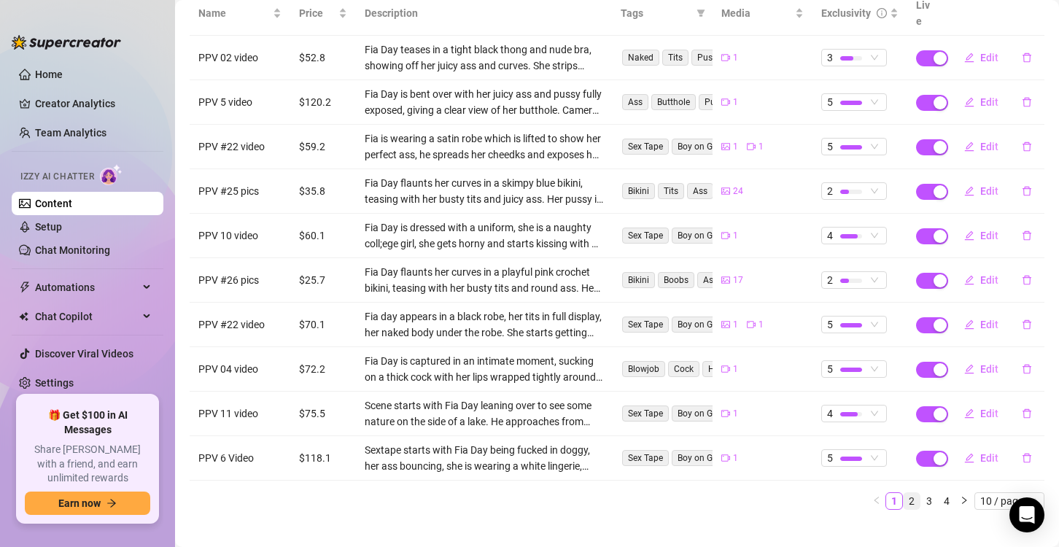
click at [904, 493] on link "2" at bounding box center [912, 501] width 16 height 16
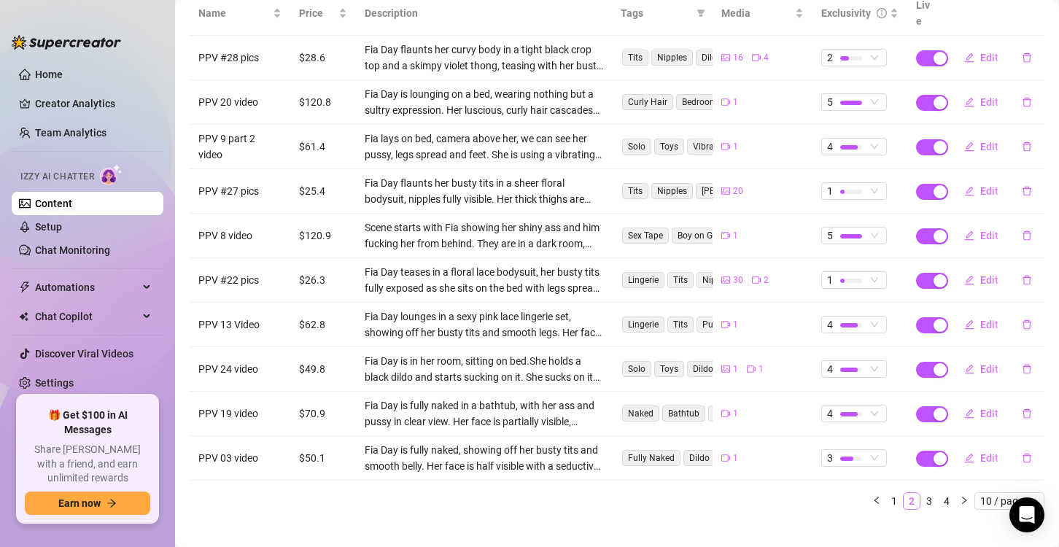
drag, startPoint x: 920, startPoint y: 481, endPoint x: 905, endPoint y: 479, distance: 15.4
click at [921, 493] on link "3" at bounding box center [929, 501] width 16 height 16
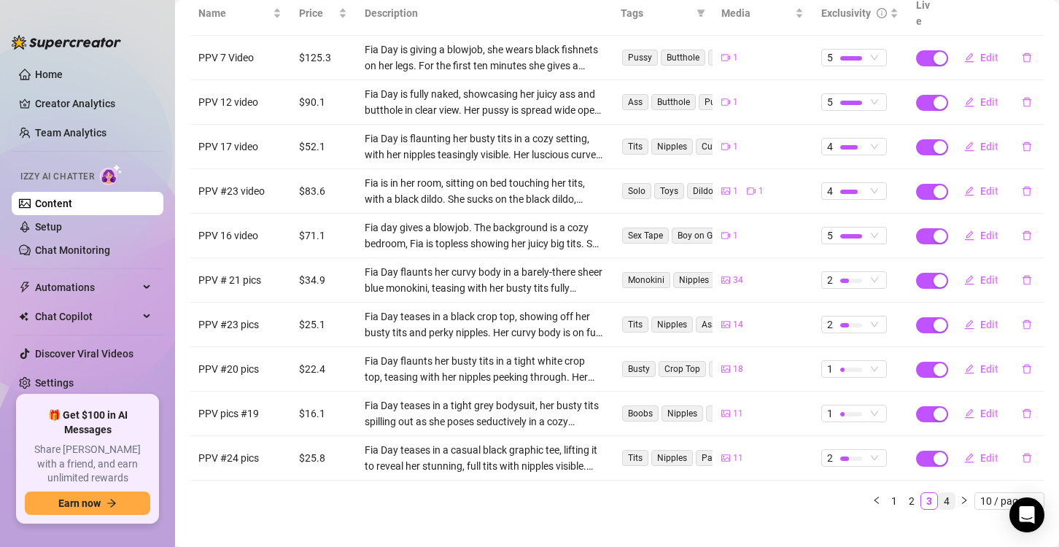
click at [939, 493] on link "4" at bounding box center [947, 501] width 16 height 16
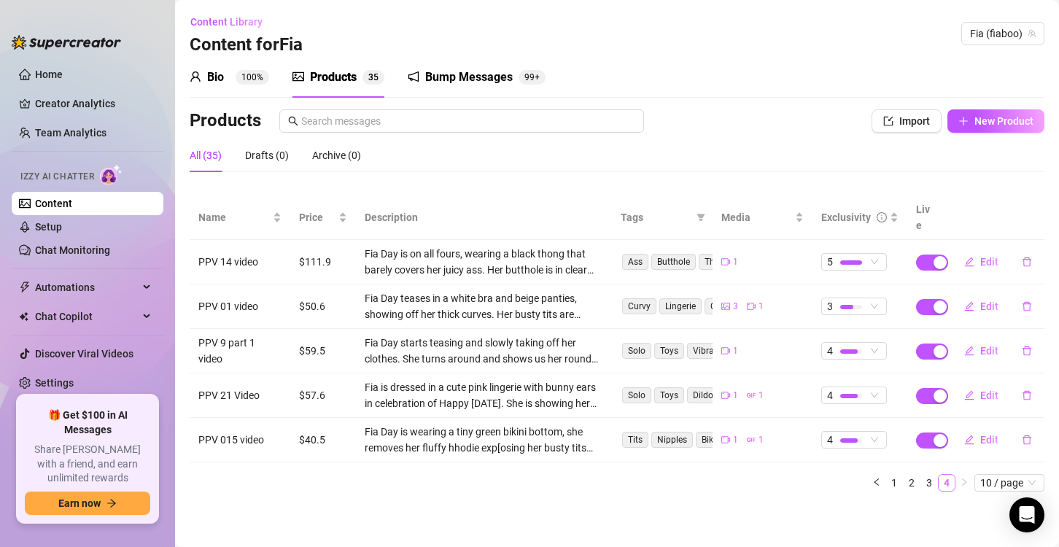
scroll to position [0, 0]
click at [891, 475] on link "1" at bounding box center [894, 483] width 16 height 16
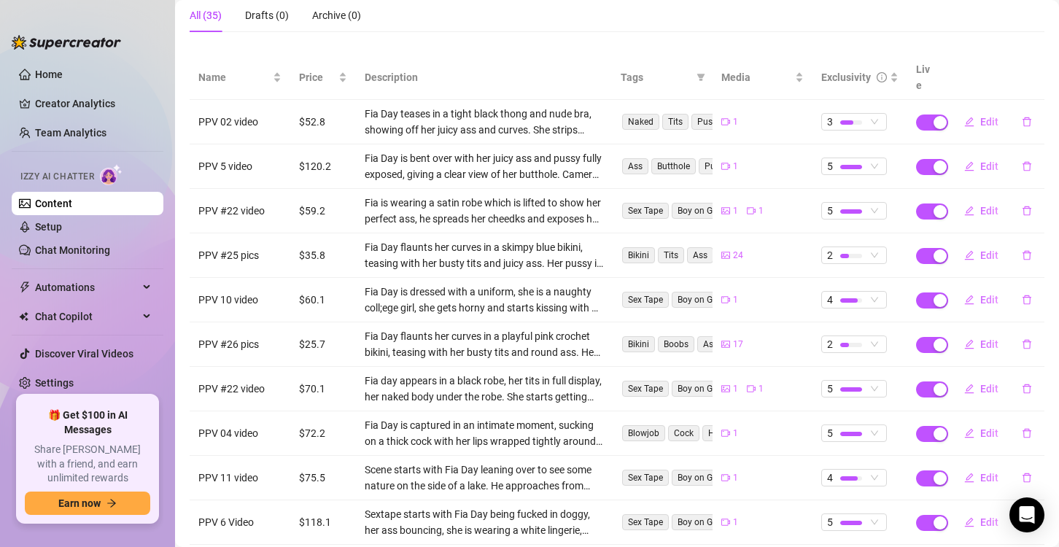
scroll to position [146, 0]
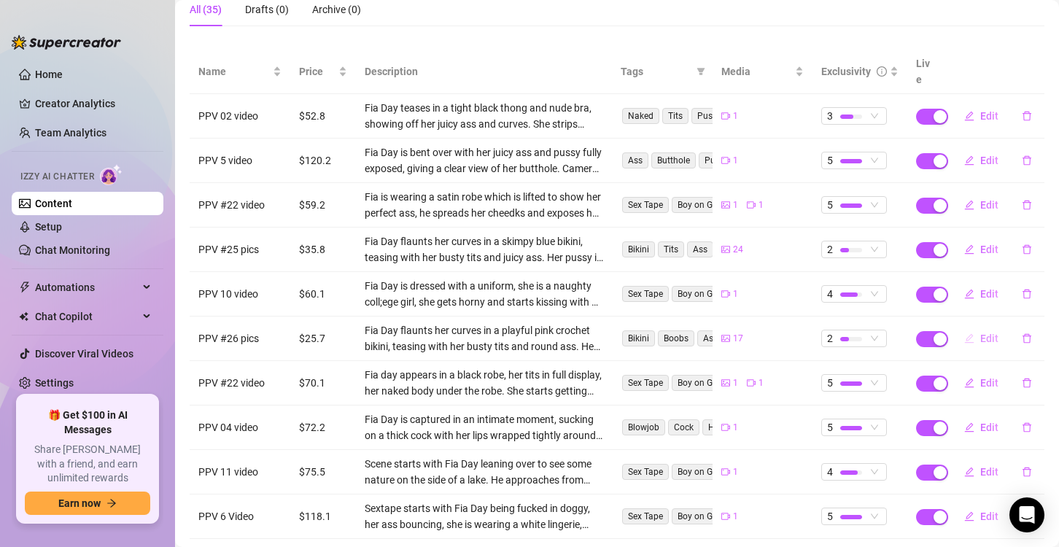
click at [990, 327] on button "Edit" at bounding box center [982, 338] width 58 height 23
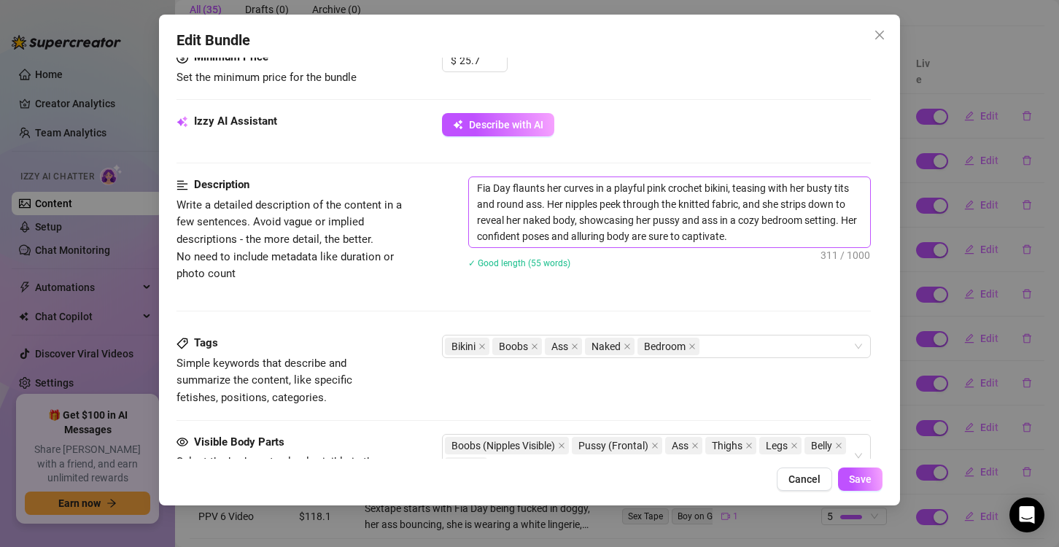
scroll to position [657, 0]
drag, startPoint x: 473, startPoint y: 180, endPoint x: 744, endPoint y: 237, distance: 277.3
click at [802, 237] on textarea "Fia Day flaunts her curves in a playful pink crochet bikini, teasing with her b…" at bounding box center [669, 211] width 401 height 70
paste textarea "Slipping into my tiniest blue bikini... and letting it all hang out 😏 I’m flaun…"
type textarea "Slipping into my tiniest blue bikini... and letting it all hang out 😏 I’m flaun…"
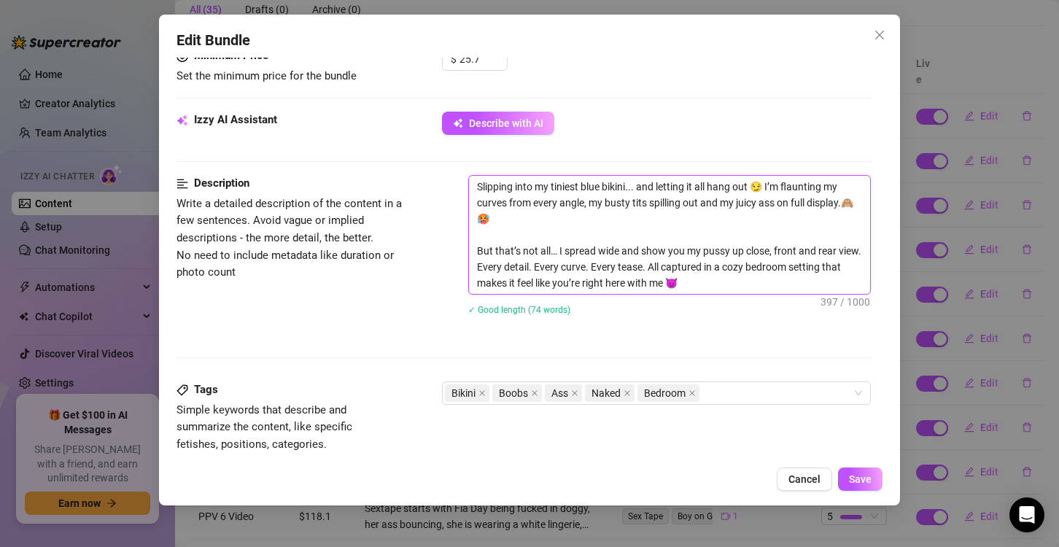
scroll to position [0, 0]
type textarea "Slipping into my tiniest blue bikini... and letting it all hang out 😏 I’m flaun…"
click at [813, 473] on span "Cancel" at bounding box center [805, 479] width 32 height 12
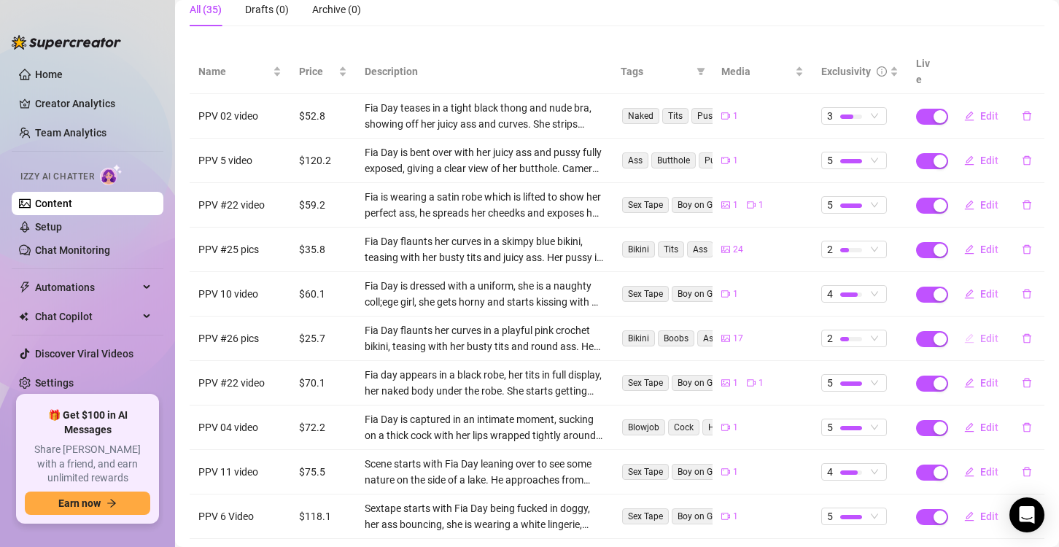
click at [965, 327] on button "Edit" at bounding box center [982, 338] width 58 height 23
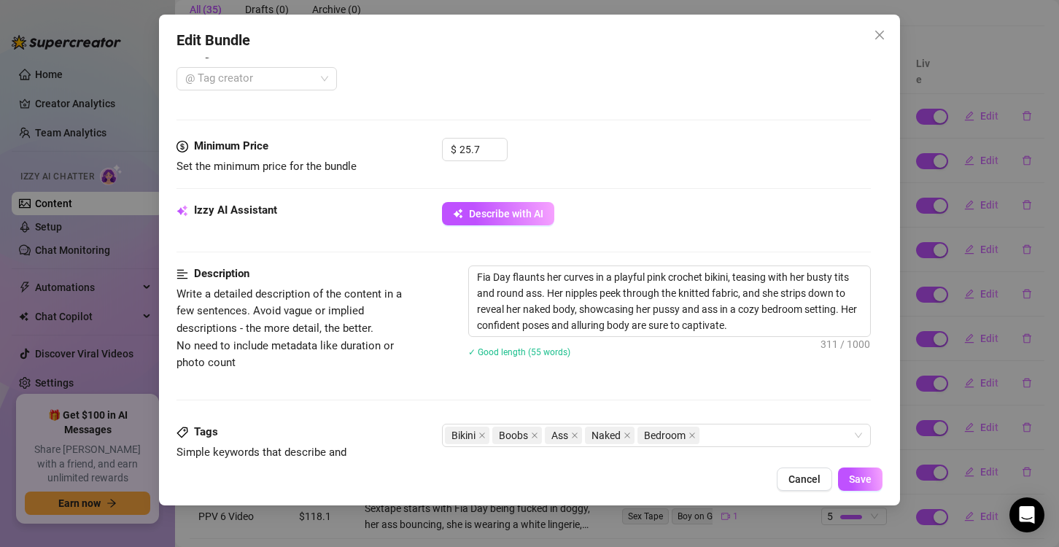
scroll to position [730, 0]
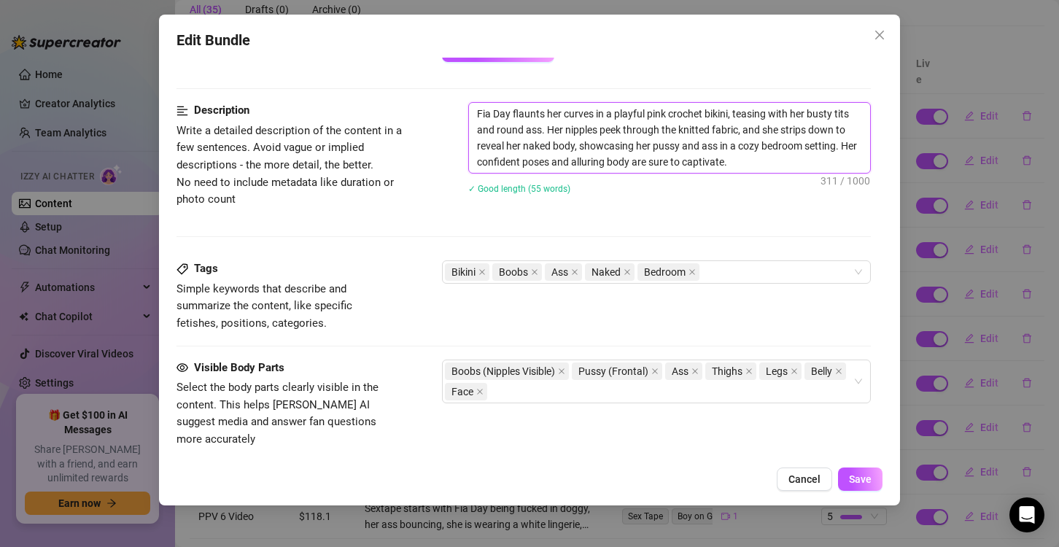
drag, startPoint x: 479, startPoint y: 113, endPoint x: 781, endPoint y: 160, distance: 305.7
click at [781, 160] on textarea "Fia Day flaunts her curves in a playful pink crochet bikini, teasing with her b…" at bounding box center [669, 138] width 401 height 70
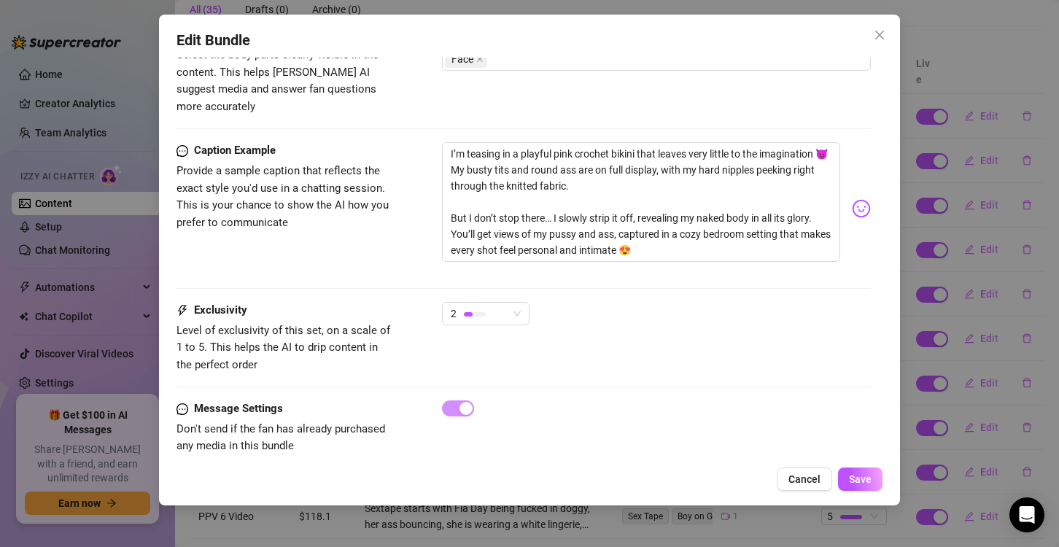
scroll to position [1065, 0]
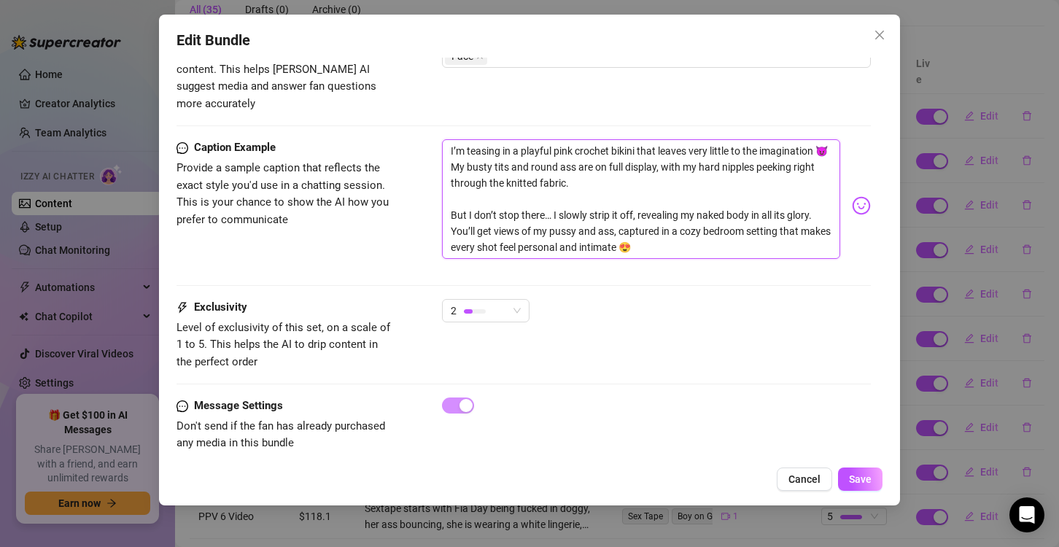
drag, startPoint x: 445, startPoint y: 133, endPoint x: 719, endPoint y: 249, distance: 297.8
click at [722, 250] on div "I’m teasing in a playful pink crochet bikini that leaves very little to the ima…" at bounding box center [656, 205] width 429 height 133
click at [859, 481] on span "Save" at bounding box center [860, 479] width 23 height 12
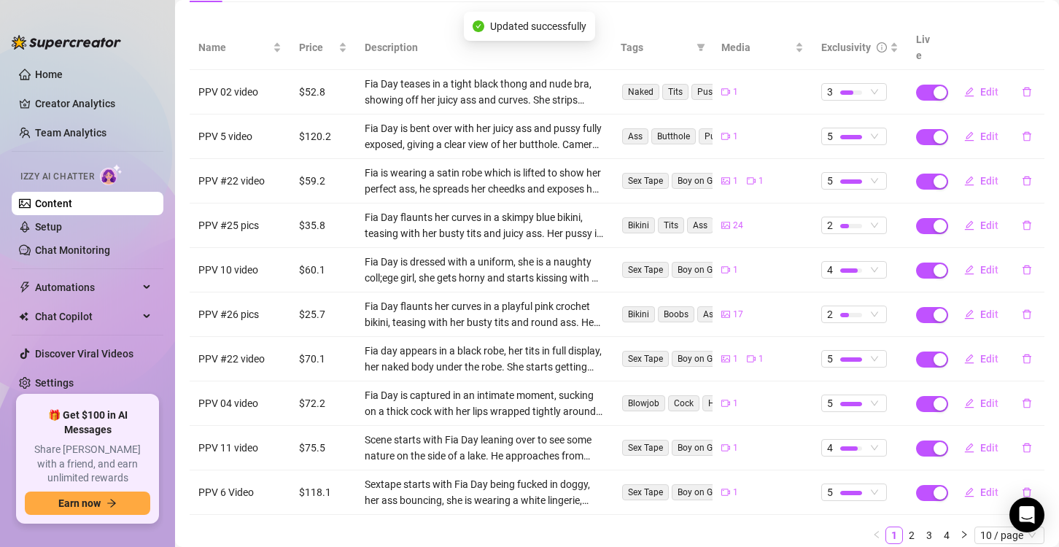
scroll to position [204, 0]
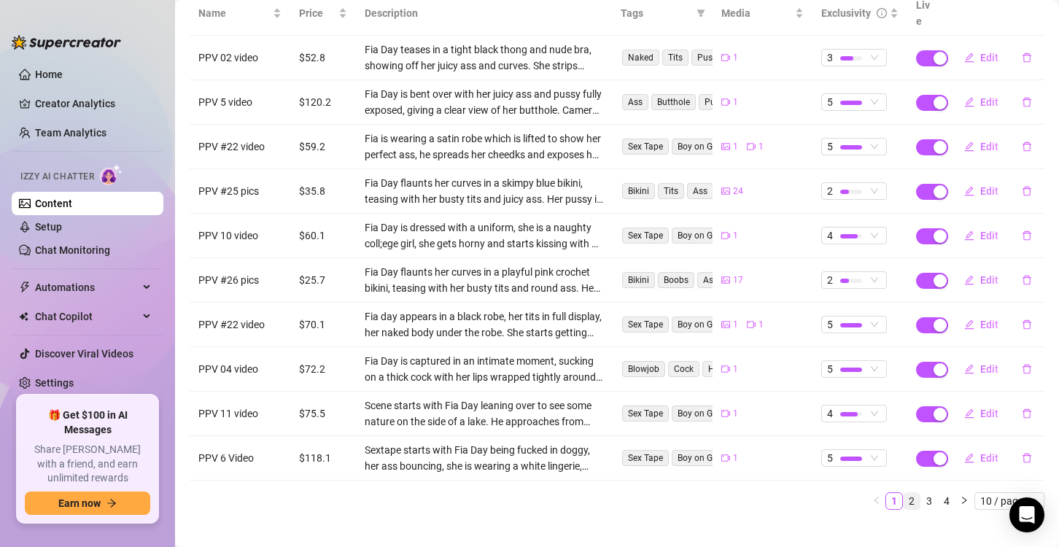
click at [904, 493] on link "2" at bounding box center [912, 501] width 16 height 16
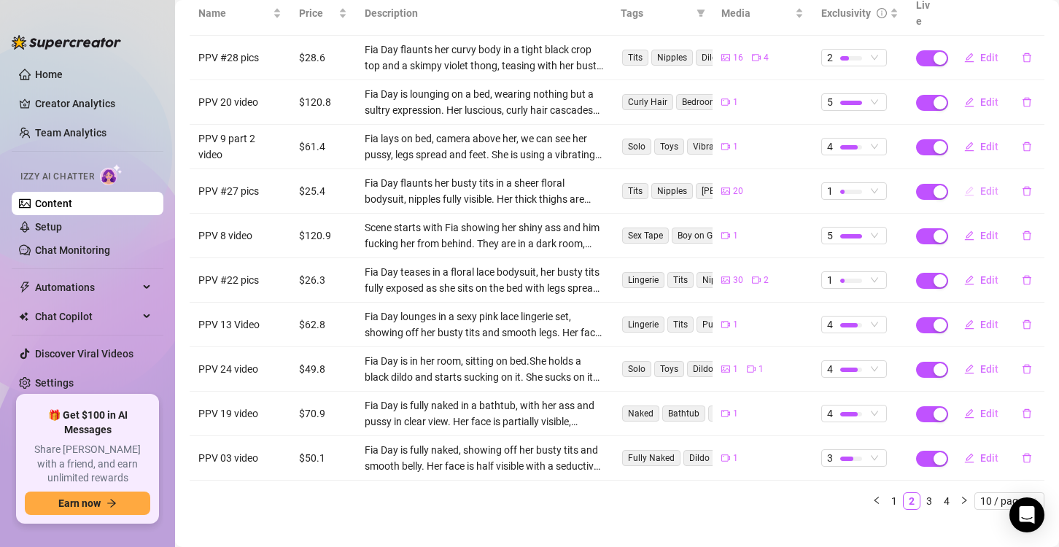
click at [969, 179] on button "Edit" at bounding box center [982, 190] width 58 height 23
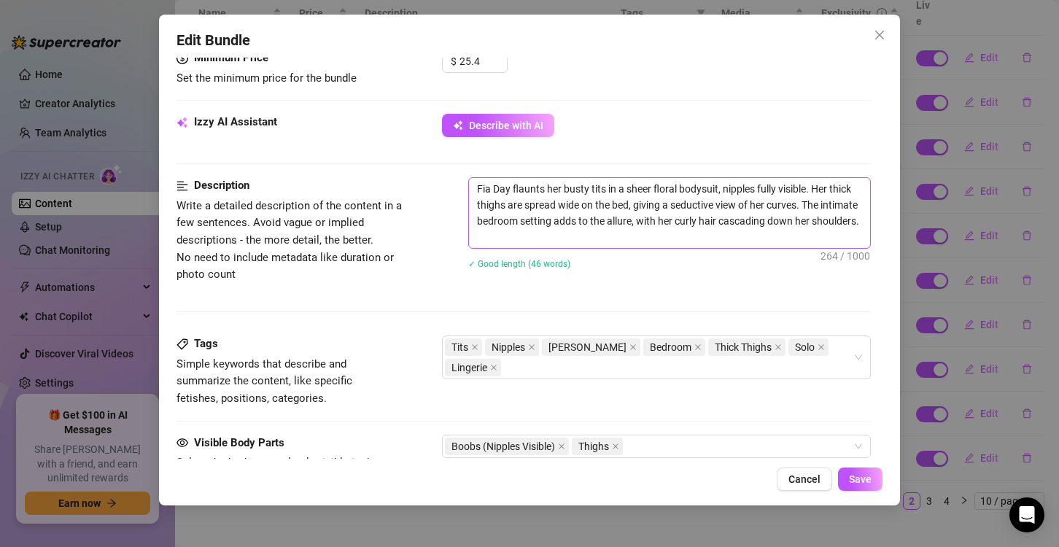
scroll to position [657, 0]
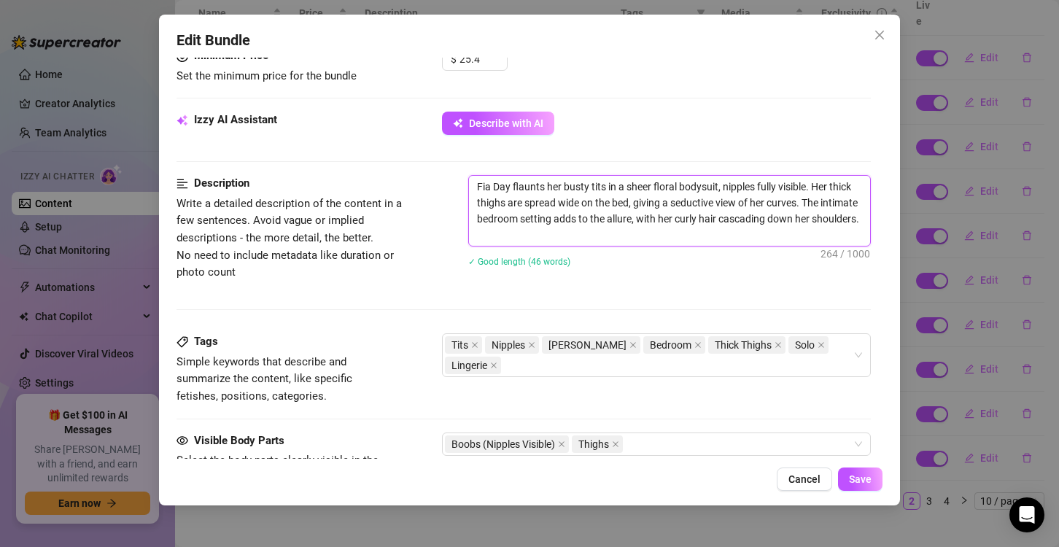
drag, startPoint x: 471, startPoint y: 181, endPoint x: 527, endPoint y: 233, distance: 76.4
click at [527, 233] on textarea "Fia Day flaunts her busty tits in a sheer floral bodysuit, nipples fully visibl…" at bounding box center [669, 211] width 401 height 70
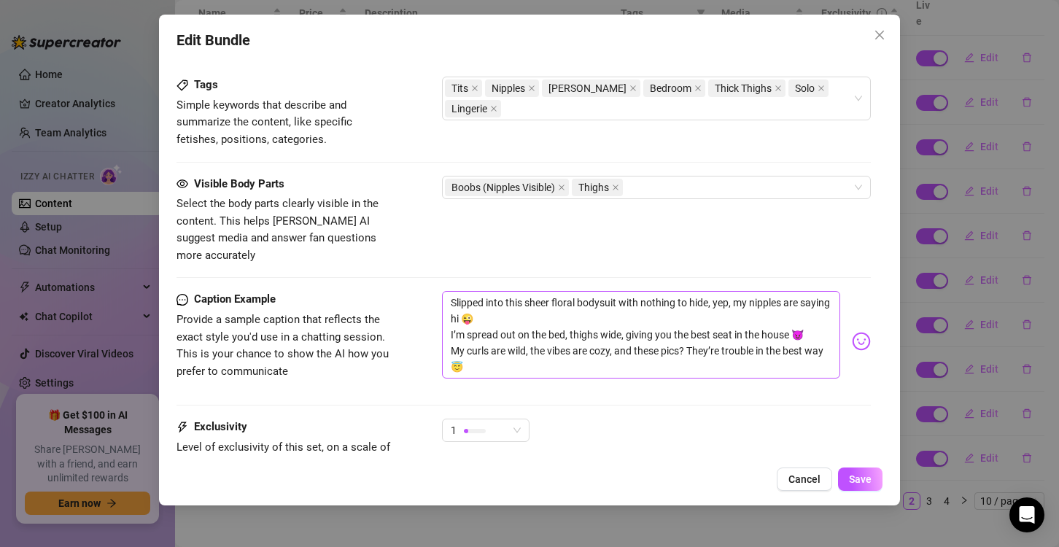
scroll to position [948, 0]
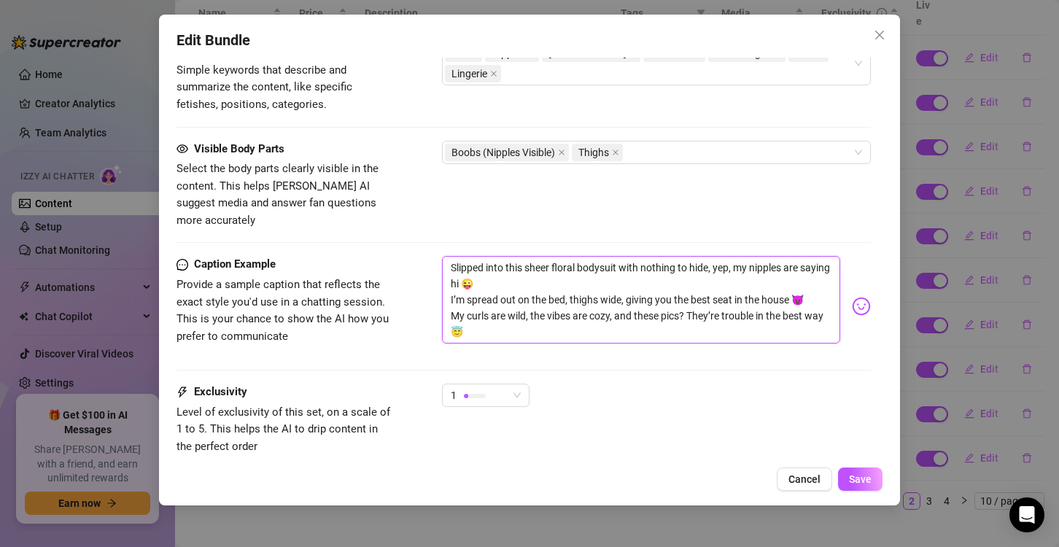
drag, startPoint x: 447, startPoint y: 250, endPoint x: 492, endPoint y: 325, distance: 86.7
click at [492, 325] on div "Slipped into this sheer floral bodysuit with nothing to hide, yep, my nipples a…" at bounding box center [656, 306] width 429 height 101
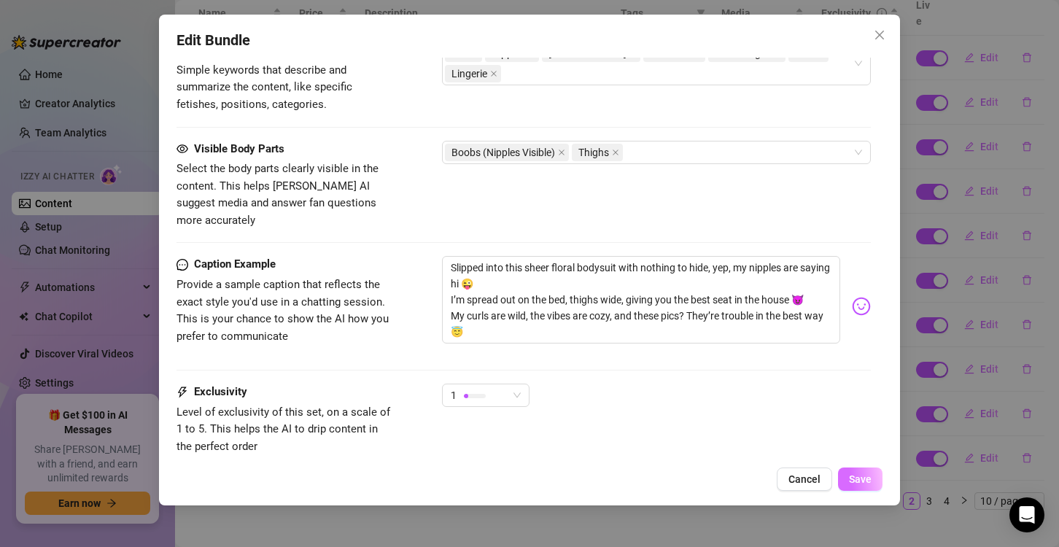
click at [840, 479] on button "Save" at bounding box center [860, 479] width 45 height 23
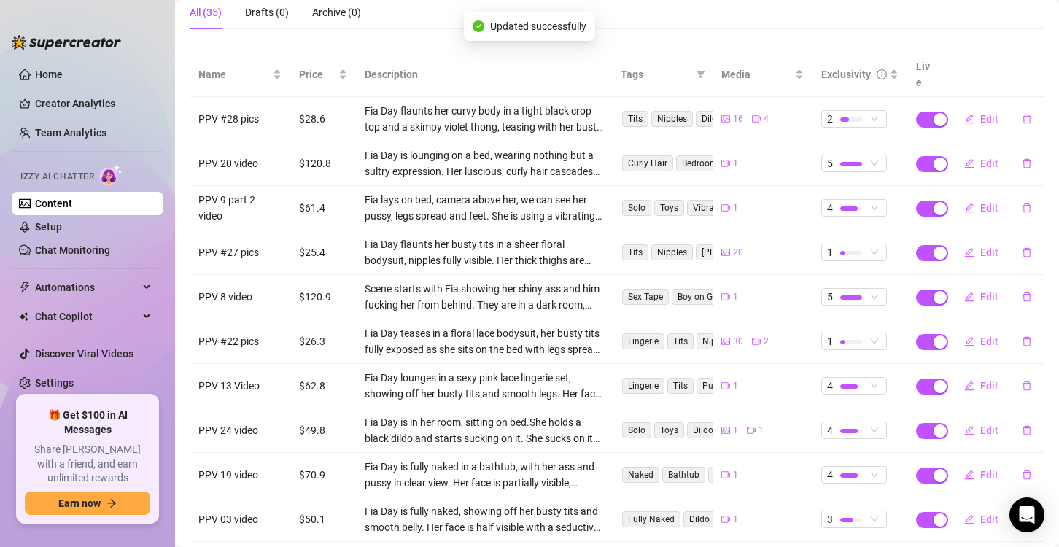
scroll to position [204, 0]
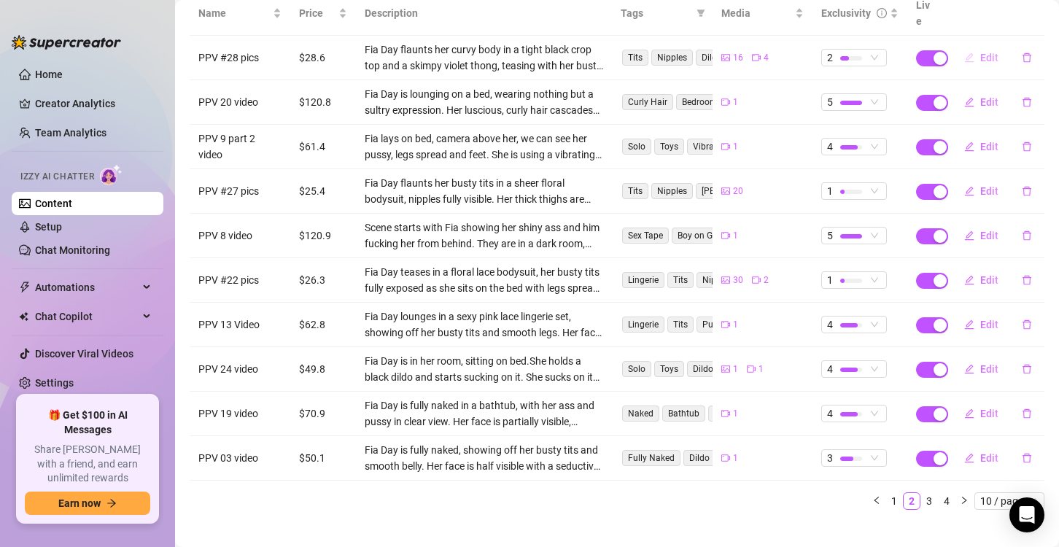
click at [967, 46] on button "Edit" at bounding box center [982, 57] width 58 height 23
type textarea "I’m flaunting my curves in a tight black crop top and the skimpiest violet thon…"
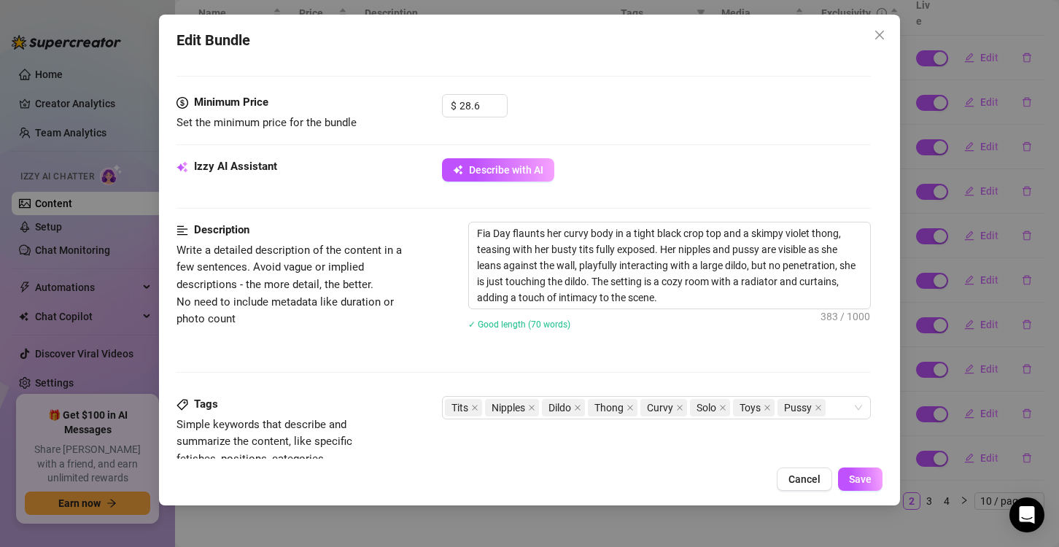
scroll to position [657, 0]
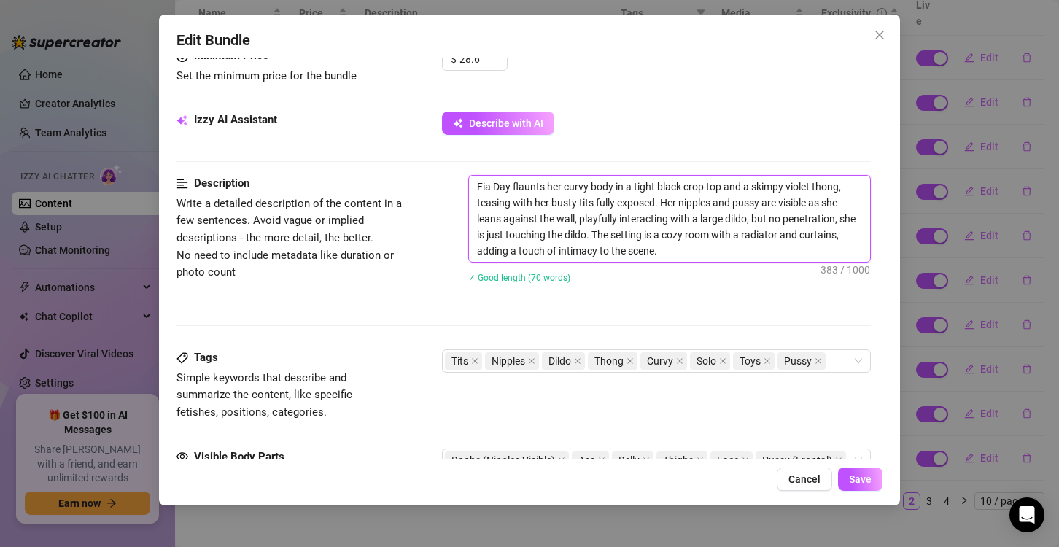
drag, startPoint x: 478, startPoint y: 185, endPoint x: 708, endPoint y: 260, distance: 242.2
click at [708, 260] on textarea "Fia Day flaunts her curvy body in a tight black crop top and a skimpy violet th…" at bounding box center [669, 219] width 401 height 86
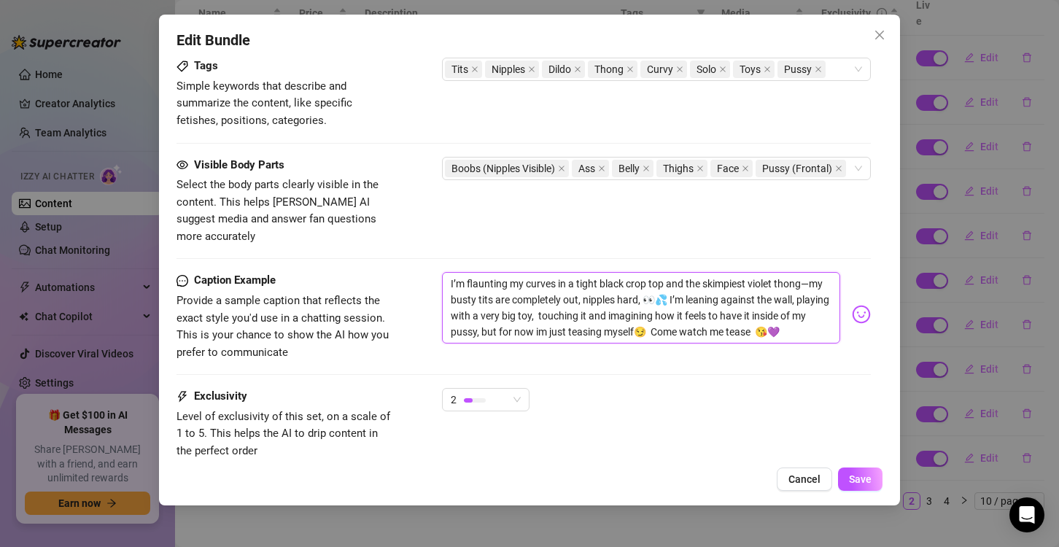
drag, startPoint x: 446, startPoint y: 263, endPoint x: 878, endPoint y: 336, distance: 438.0
click at [883, 336] on div "Edit Bundle Account Fia (@fiaboo) Name Name is for your internal organization o…" at bounding box center [529, 260] width 741 height 491
click at [850, 476] on button "Save" at bounding box center [860, 479] width 45 height 23
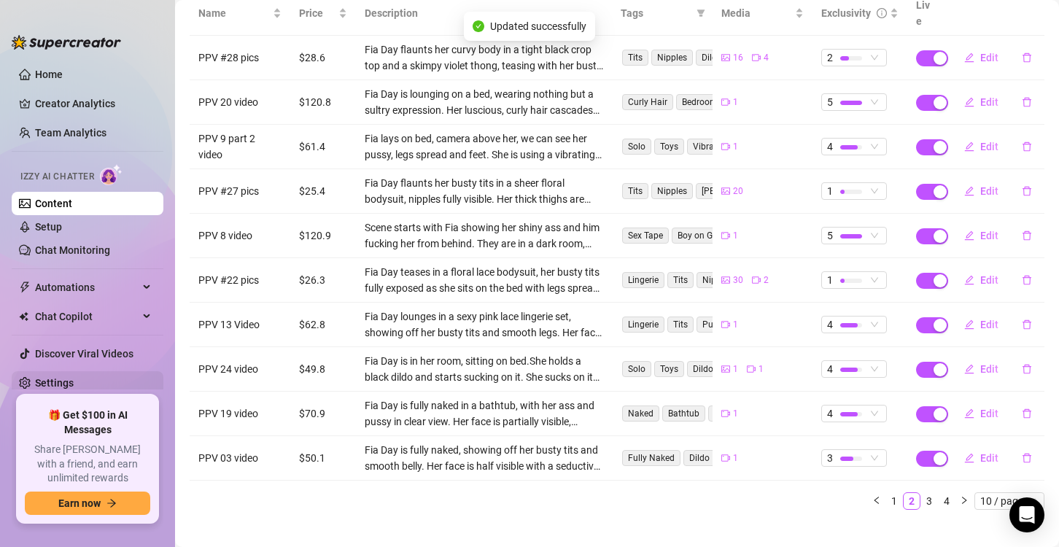
click at [54, 377] on link "Settings" at bounding box center [54, 383] width 39 height 12
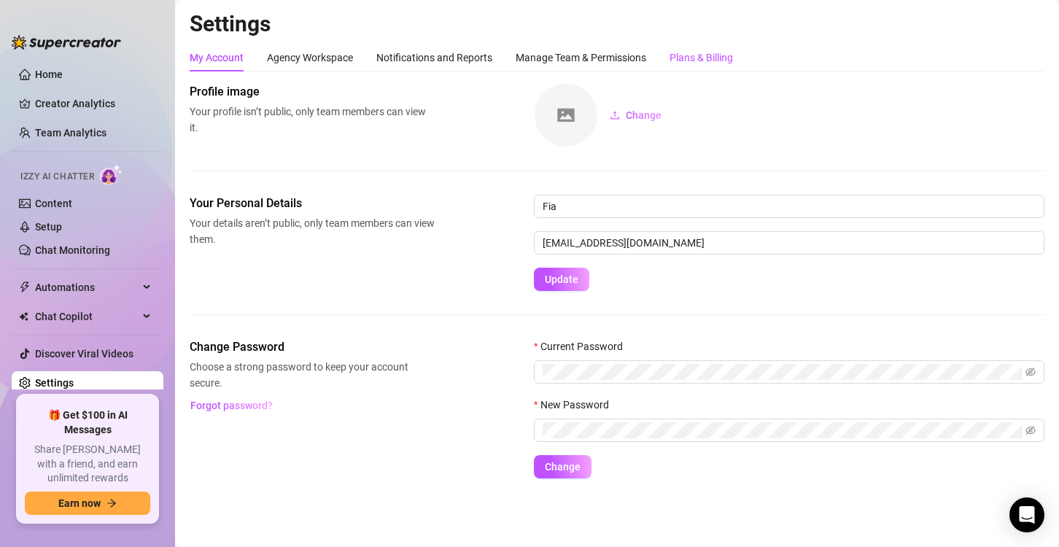
click at [688, 56] on div "Plans & Billing" at bounding box center [701, 58] width 63 height 16
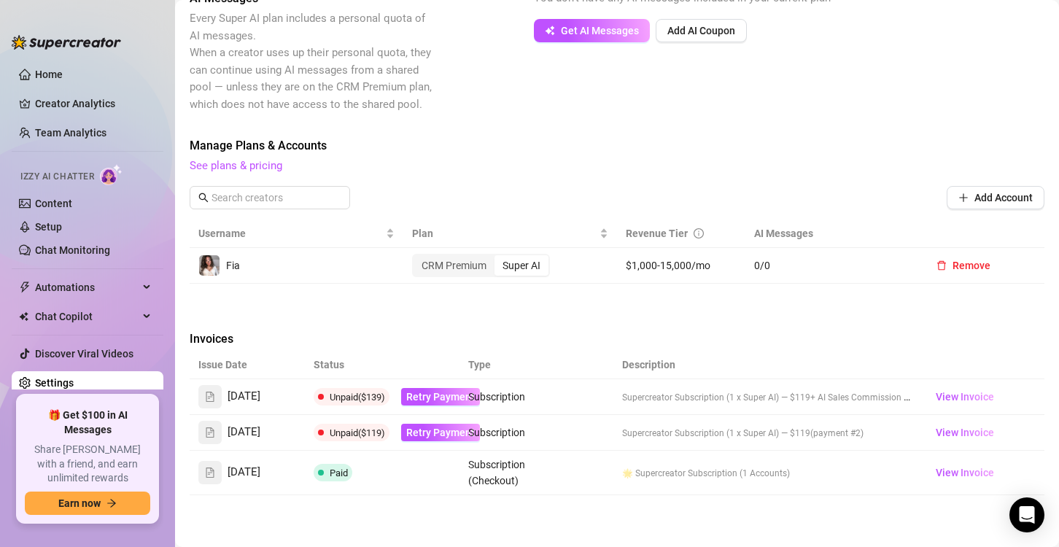
scroll to position [438, 0]
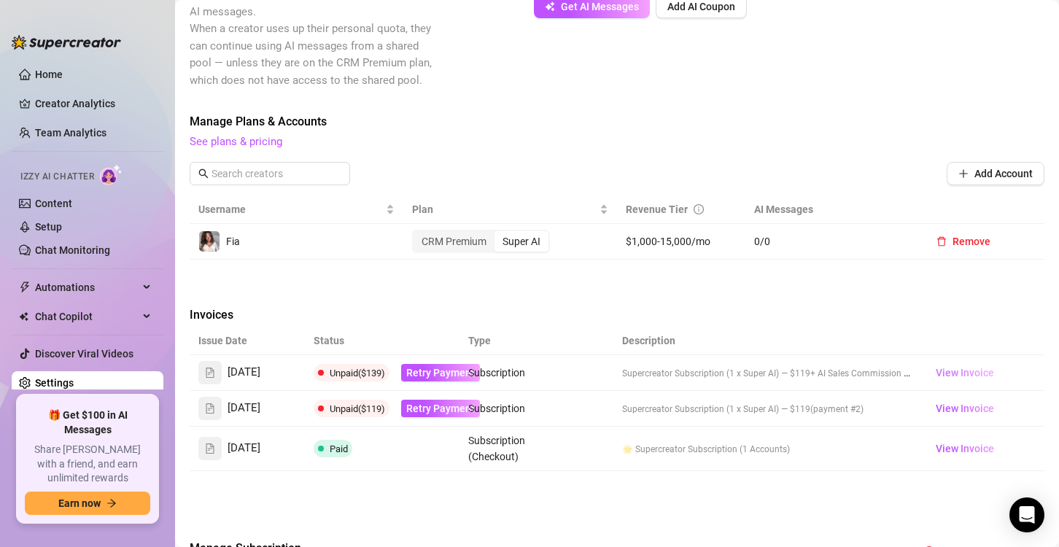
click at [971, 365] on span "View Invoice" at bounding box center [965, 373] width 58 height 16
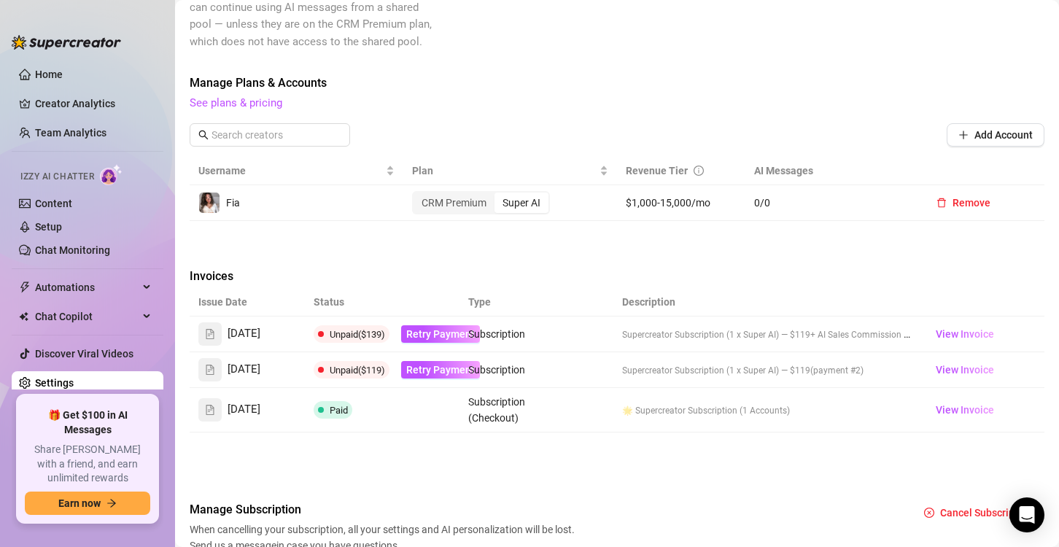
scroll to position [525, 0]
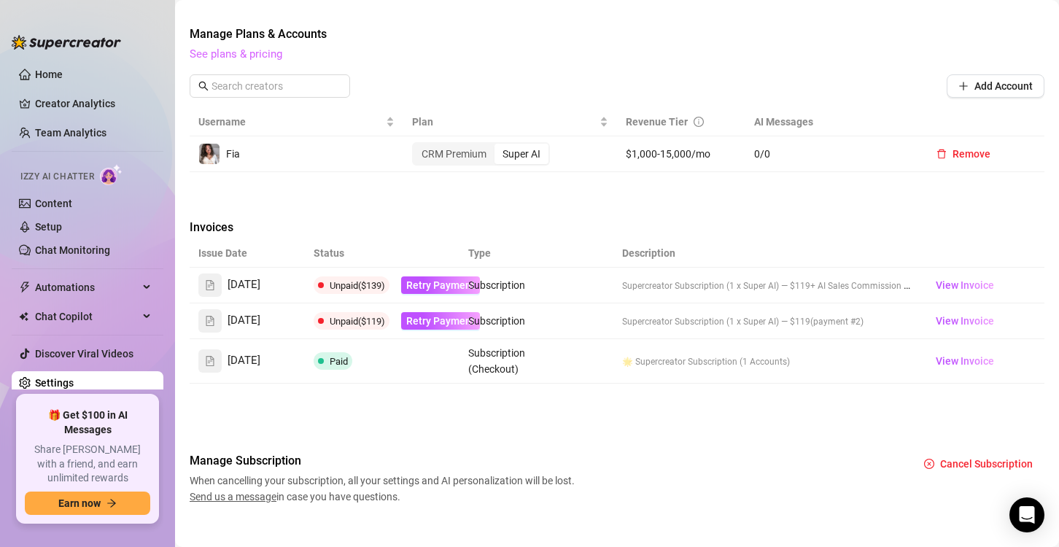
click at [242, 47] on link "See plans & pricing" at bounding box center [236, 53] width 93 height 13
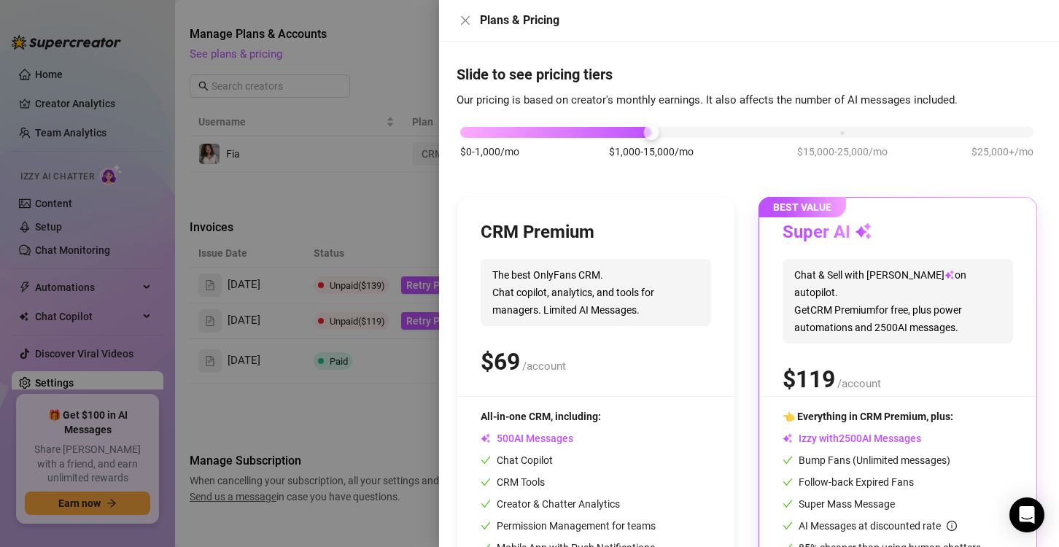
scroll to position [0, 0]
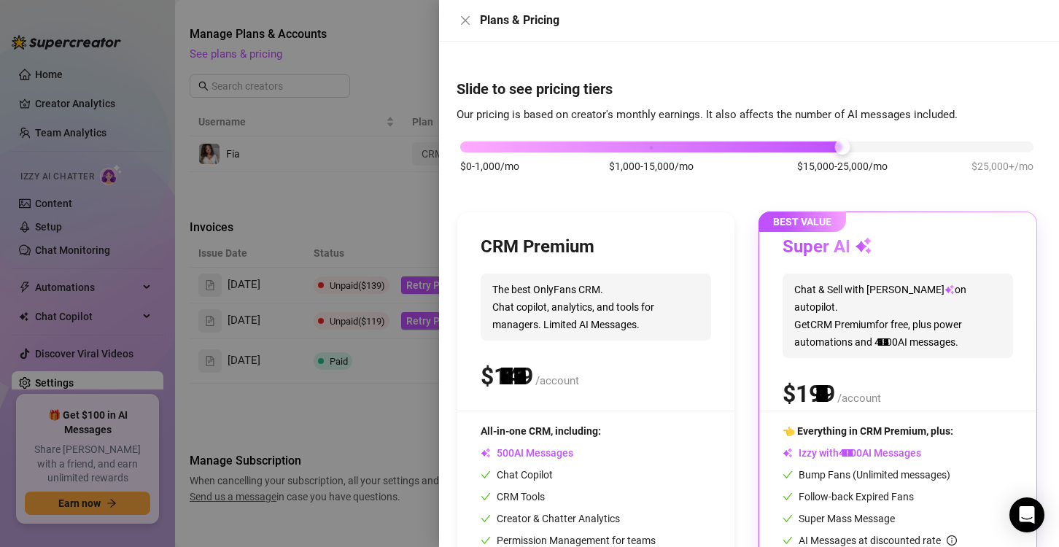
click at [834, 147] on div "$0-1,000/mo $1,000-15,000/mo $15,000-25,000/mo $25,000+/mo" at bounding box center [746, 143] width 573 height 9
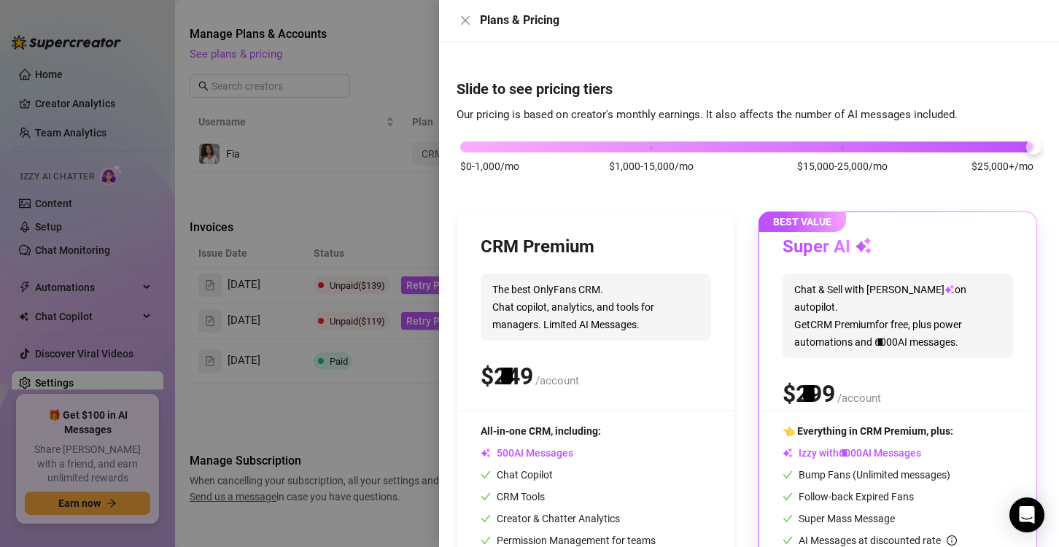
click at [1011, 147] on div "$0-1,000/mo $1,000-15,000/mo $15,000-25,000/mo $25,000+/mo" at bounding box center [746, 143] width 573 height 9
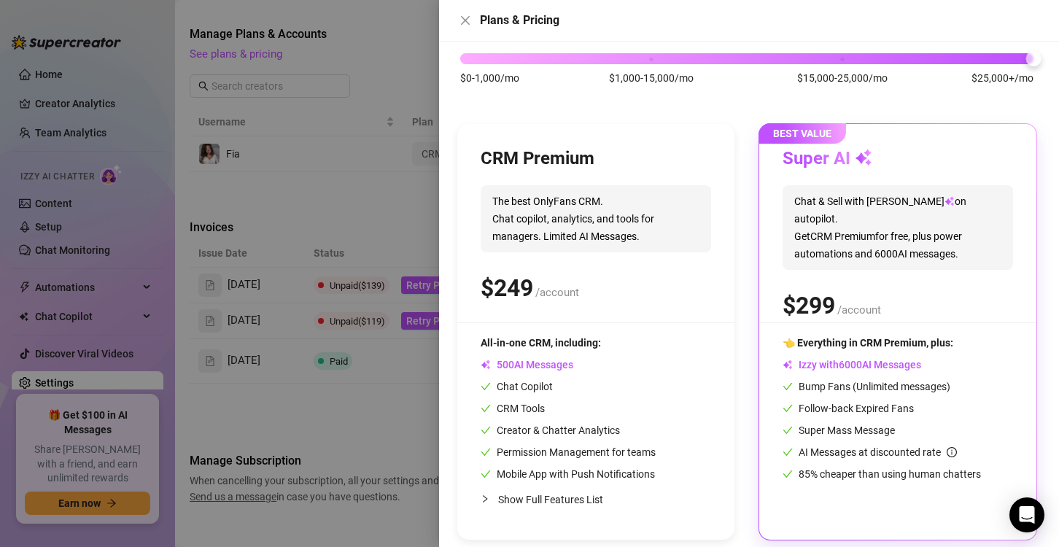
scroll to position [98, 0]
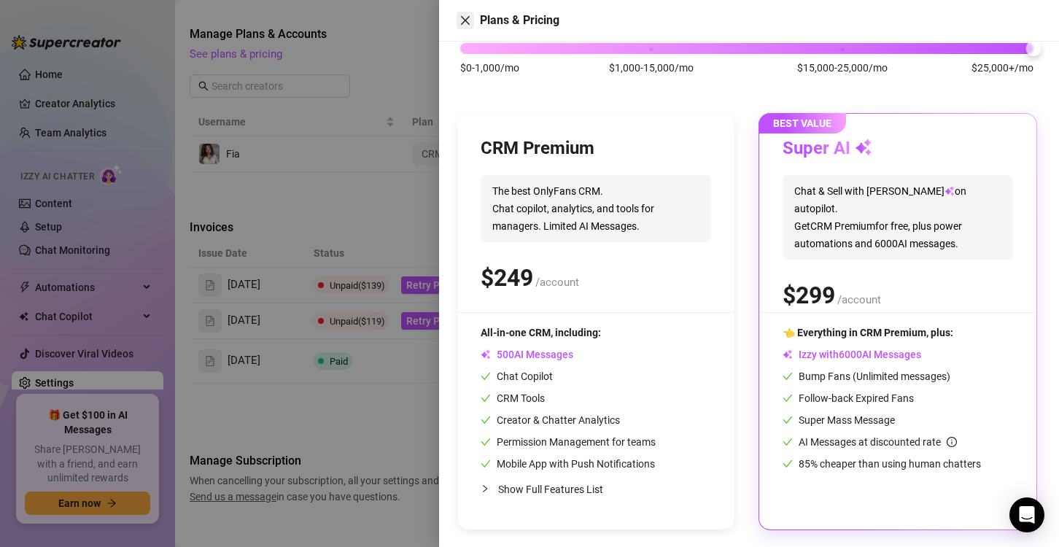
click at [464, 17] on icon "close" at bounding box center [466, 21] width 12 height 12
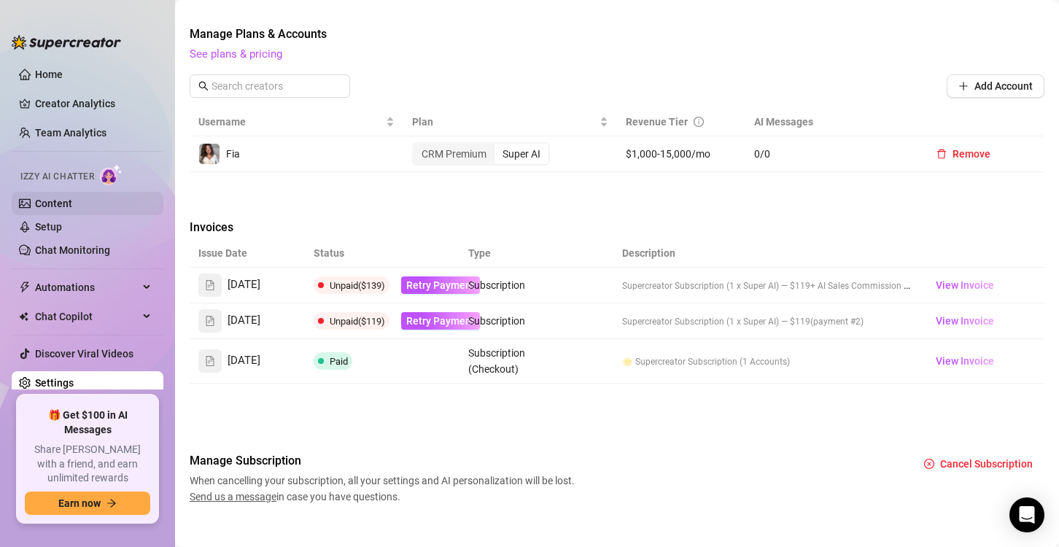
click at [60, 201] on link "Content" at bounding box center [53, 204] width 37 height 12
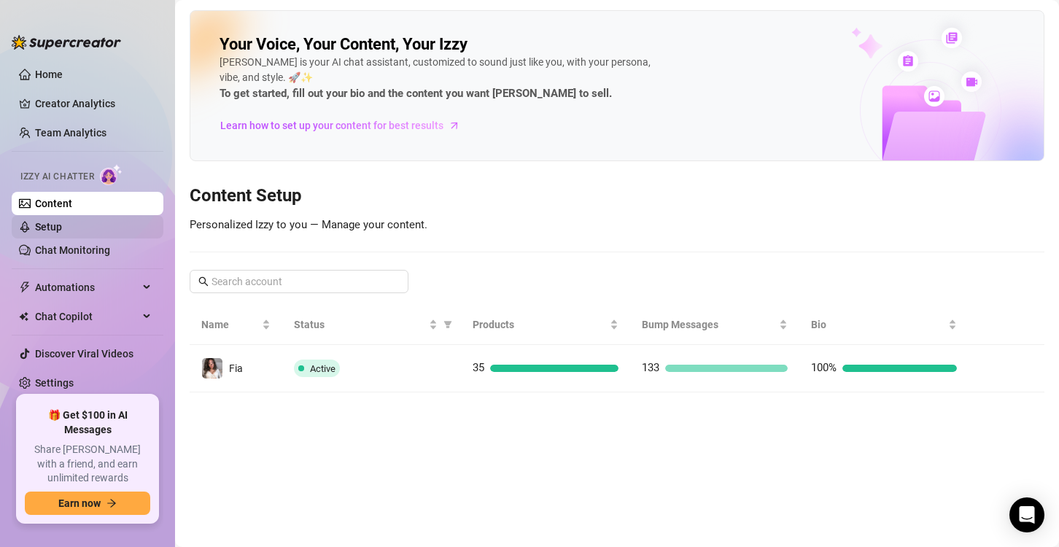
click at [62, 228] on link "Setup" at bounding box center [48, 227] width 27 height 12
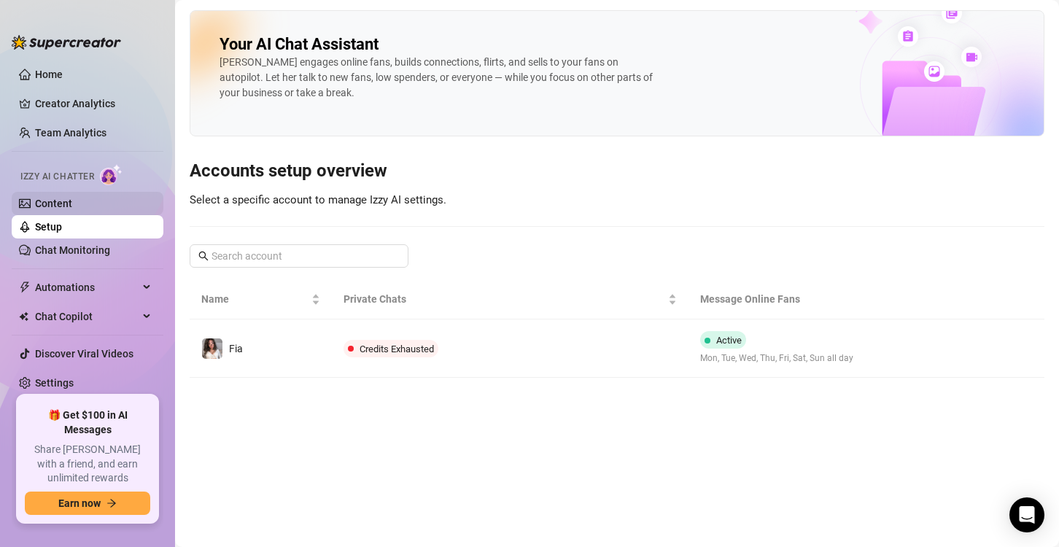
click at [72, 209] on link "Content" at bounding box center [53, 204] width 37 height 12
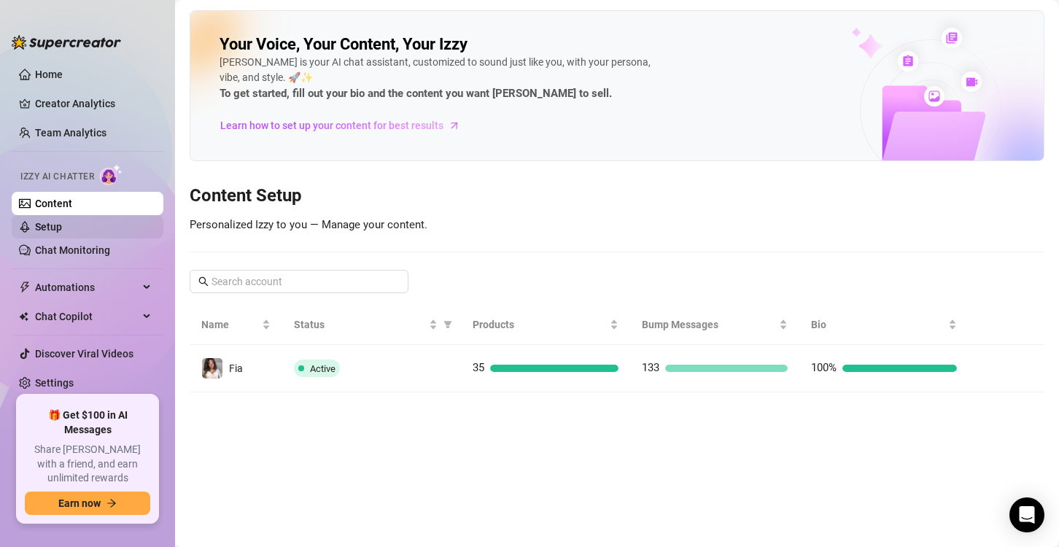
click at [62, 225] on link "Setup" at bounding box center [48, 227] width 27 height 12
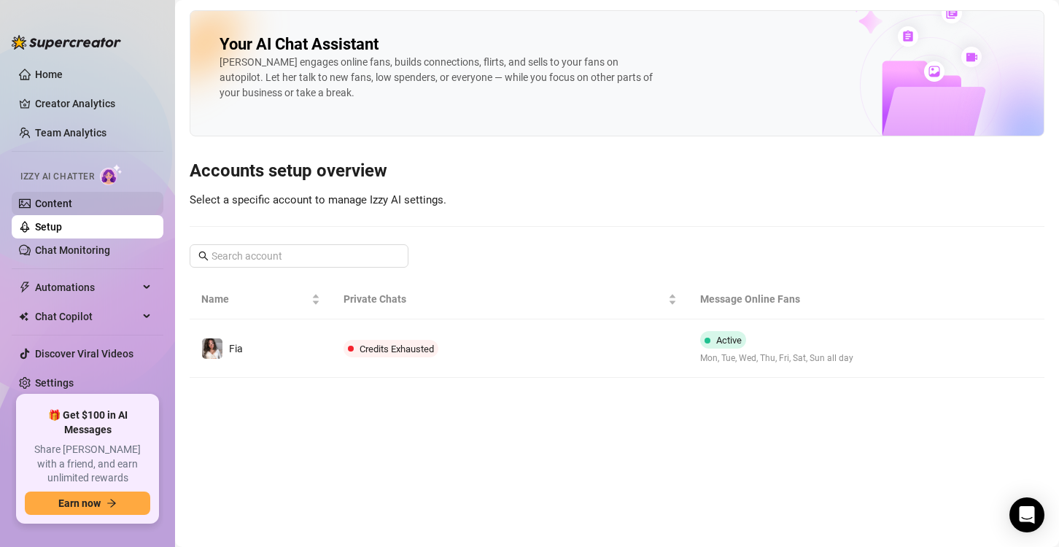
click at [72, 199] on link "Content" at bounding box center [53, 204] width 37 height 12
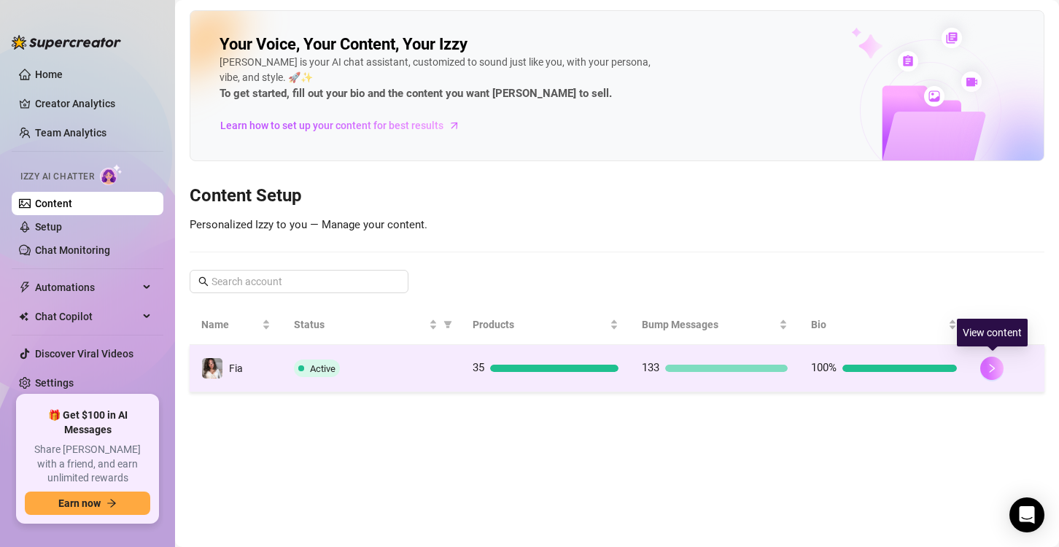
click at [985, 374] on button "button" at bounding box center [991, 368] width 23 height 23
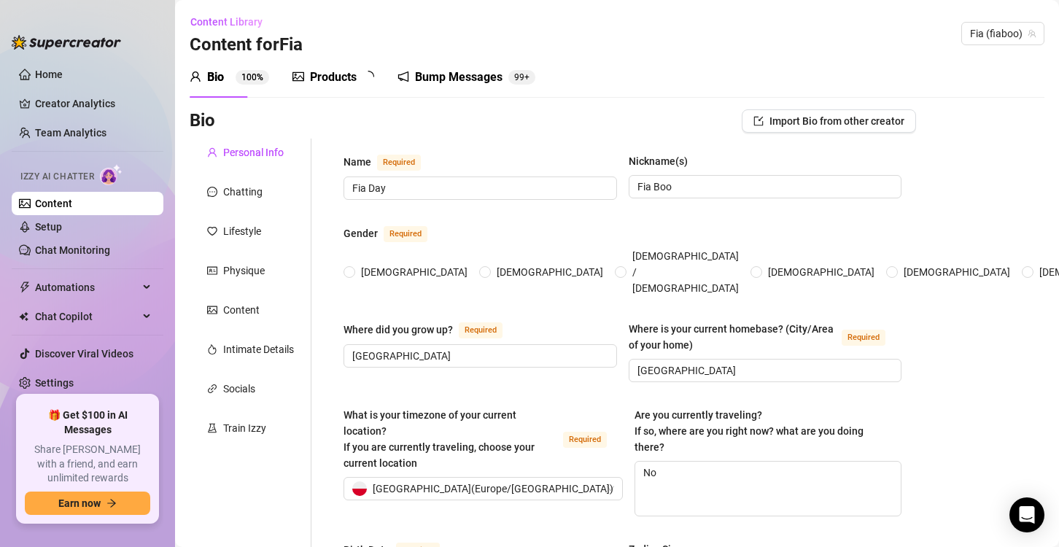
radio input "true"
type input "[DATE]"
